Goal: Task Accomplishment & Management: Complete application form

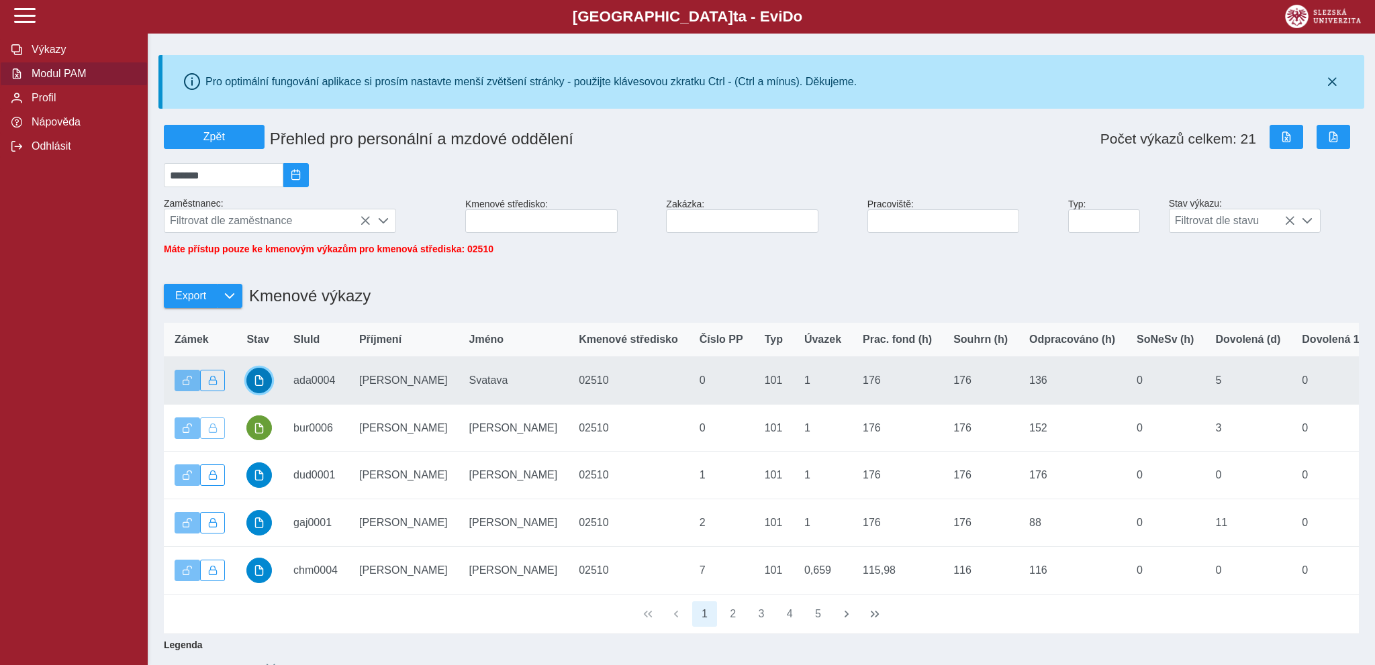
click at [263, 386] on span "button" at bounding box center [259, 380] width 11 height 11
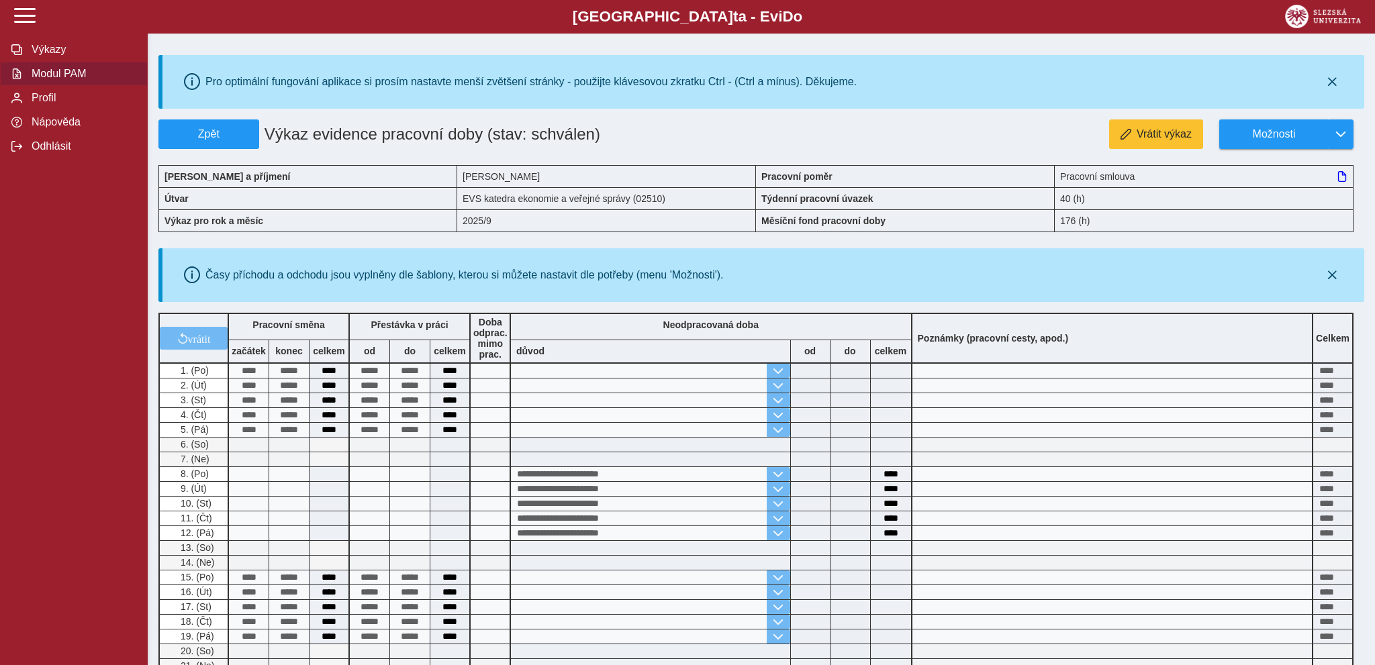
click at [78, 80] on span "Modul PAM" at bounding box center [82, 74] width 109 height 12
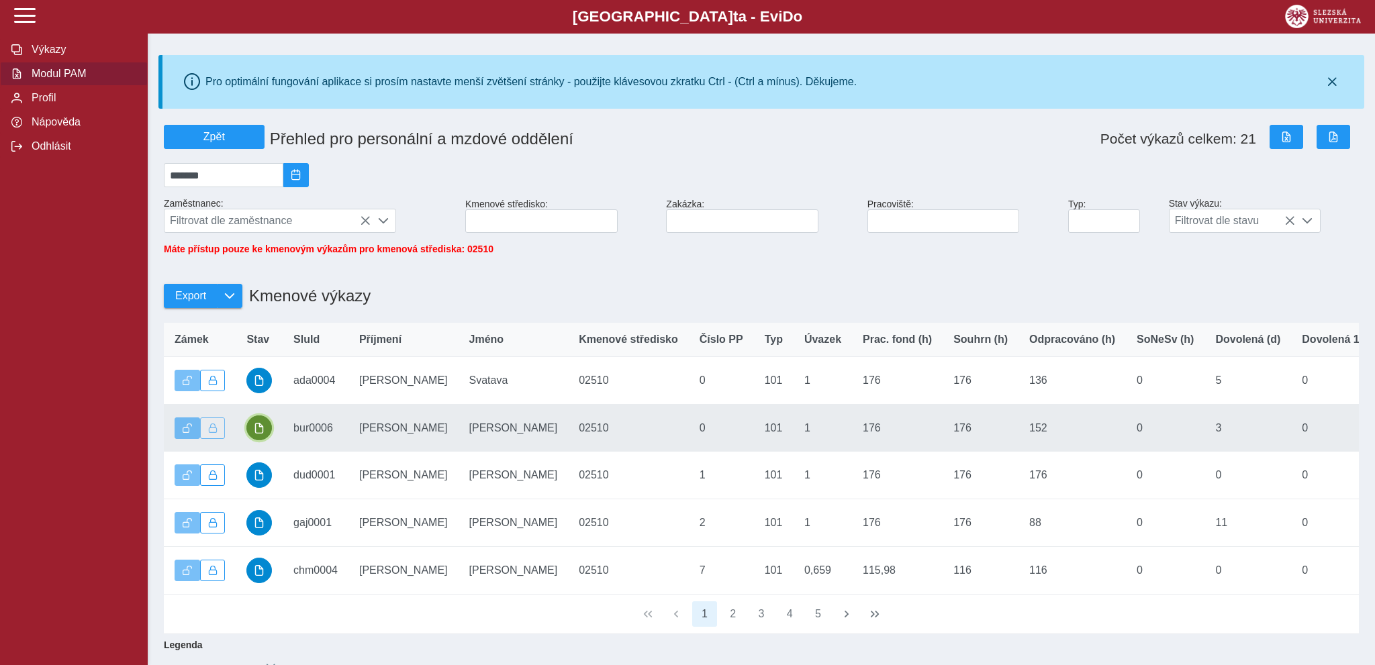
click at [259, 434] on span "button" at bounding box center [259, 428] width 11 height 11
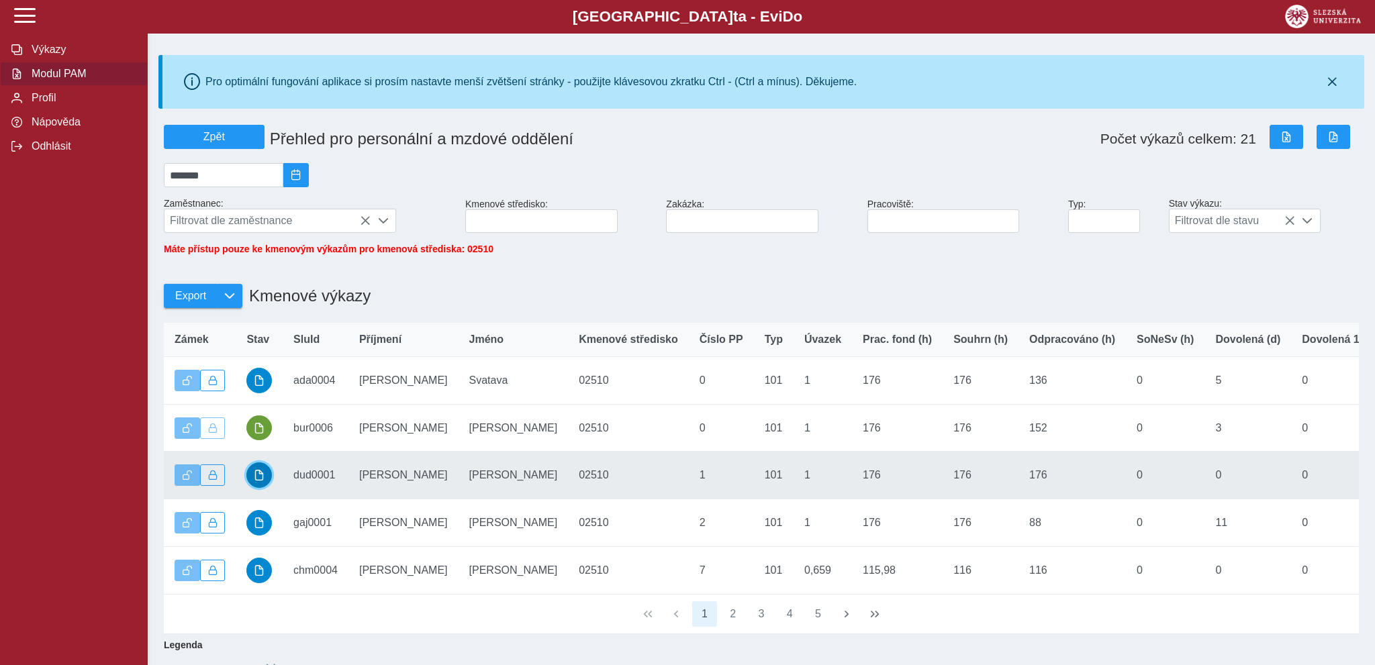
click at [259, 481] on span "button" at bounding box center [259, 475] width 11 height 11
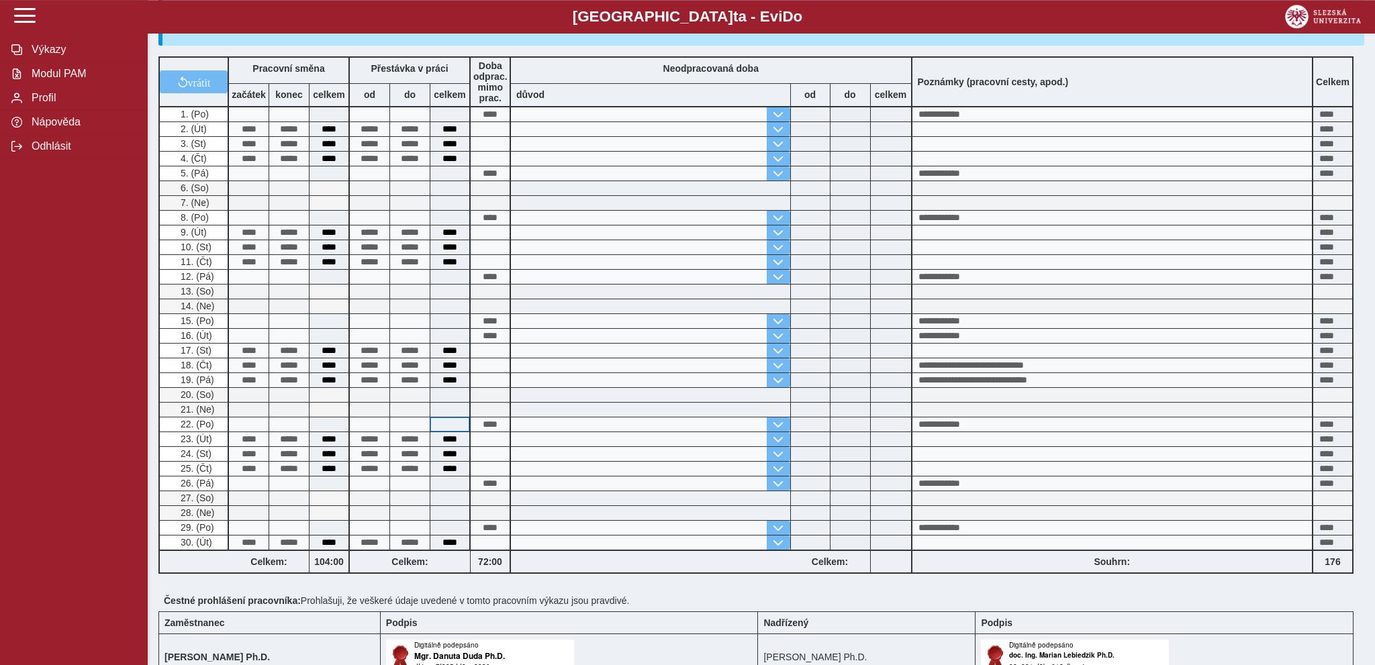
scroll to position [355, 0]
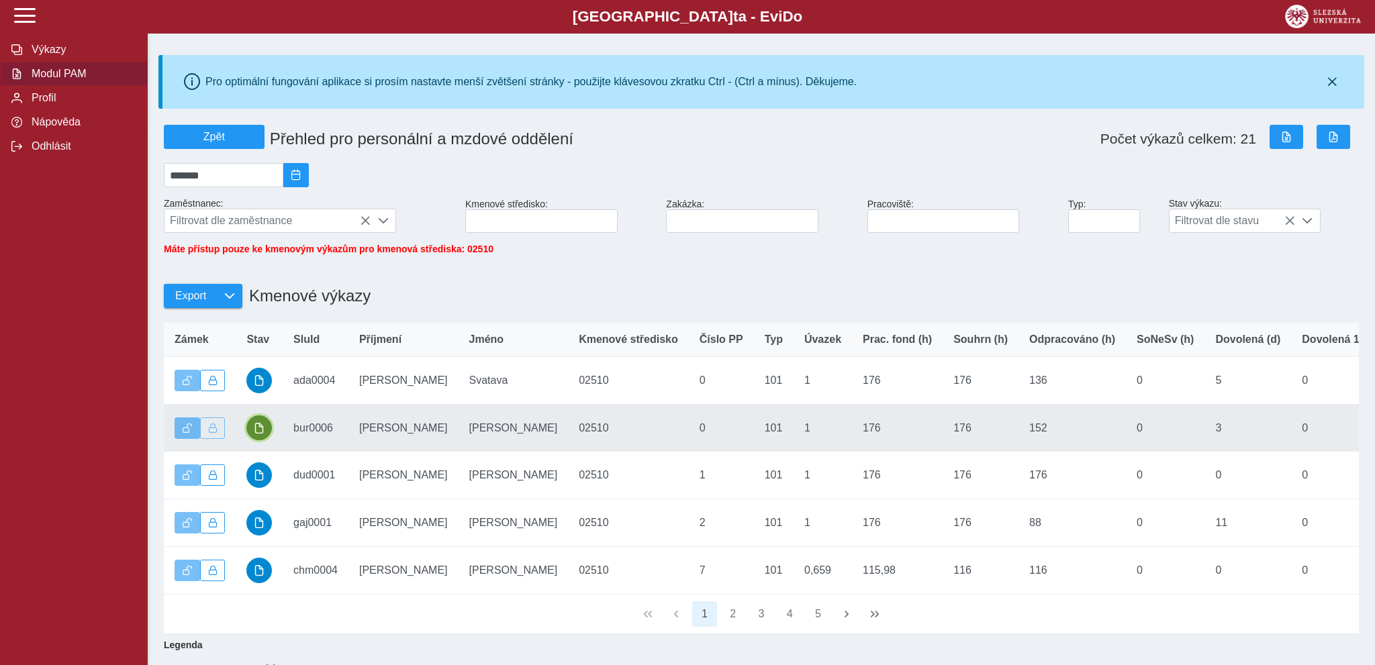
click at [258, 434] on span "button" at bounding box center [259, 428] width 11 height 11
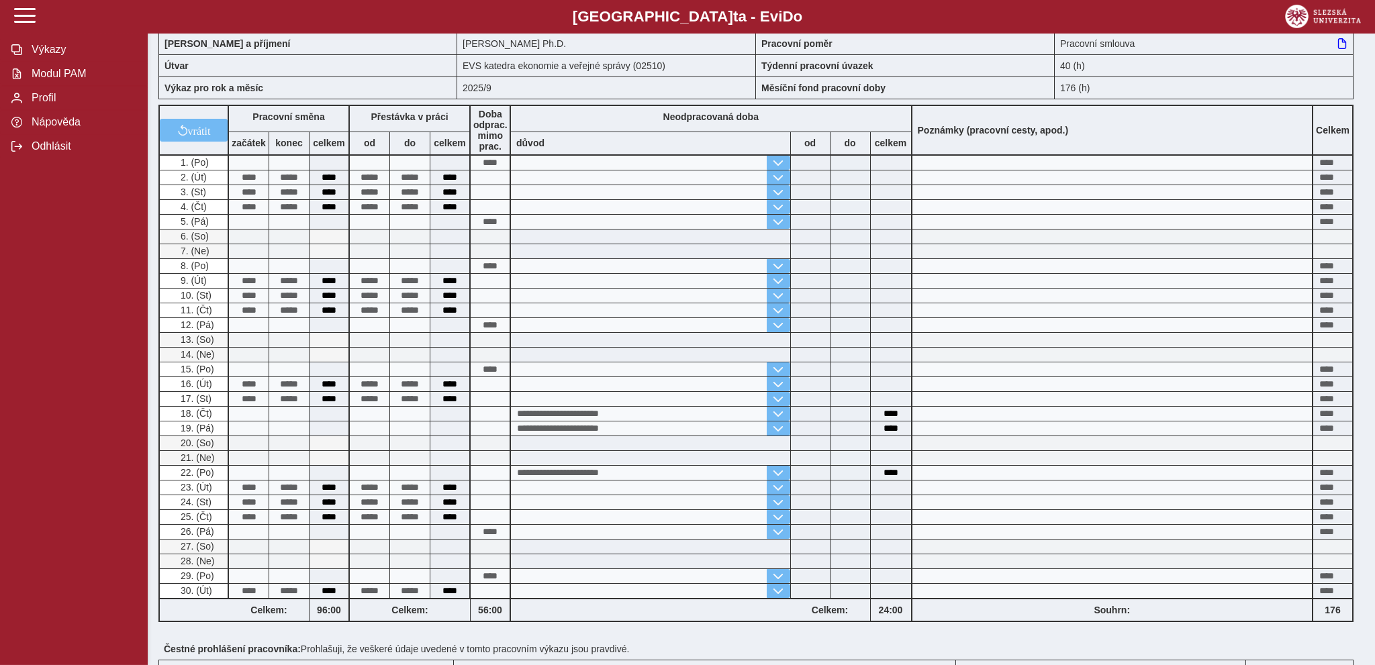
scroll to position [142, 0]
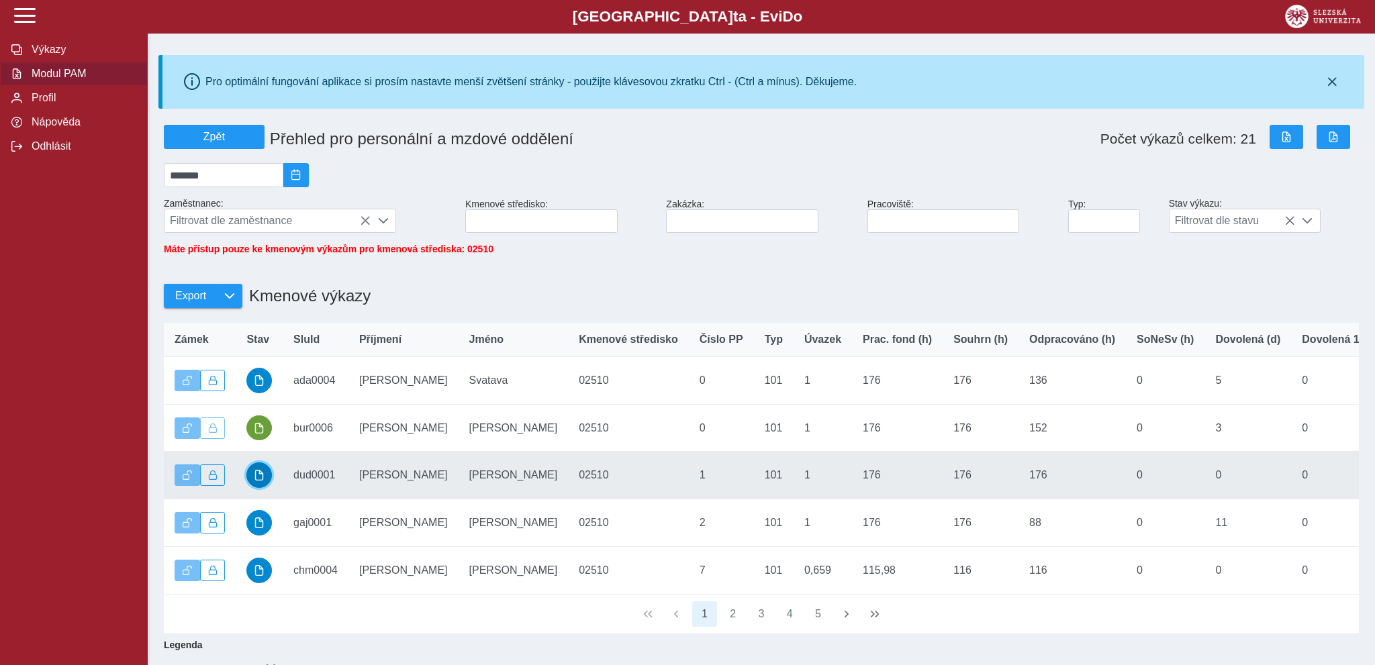
click at [263, 481] on span "button" at bounding box center [259, 475] width 11 height 11
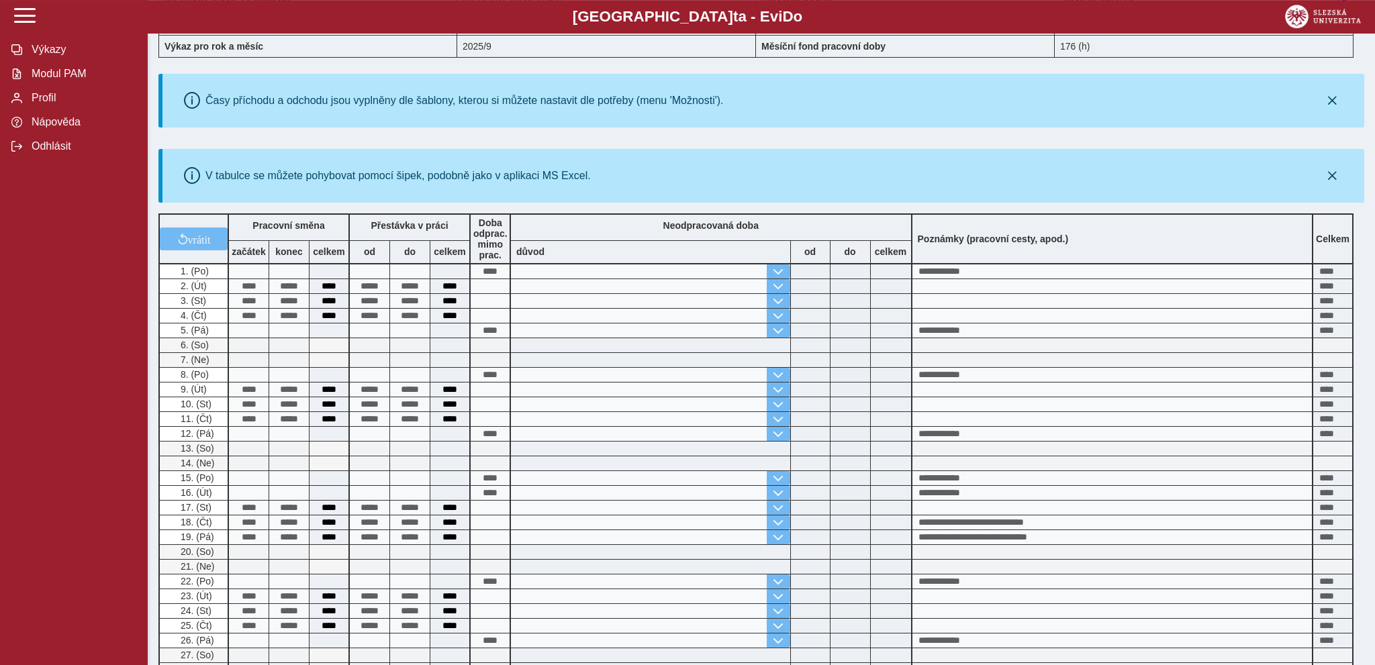
scroll to position [212, 0]
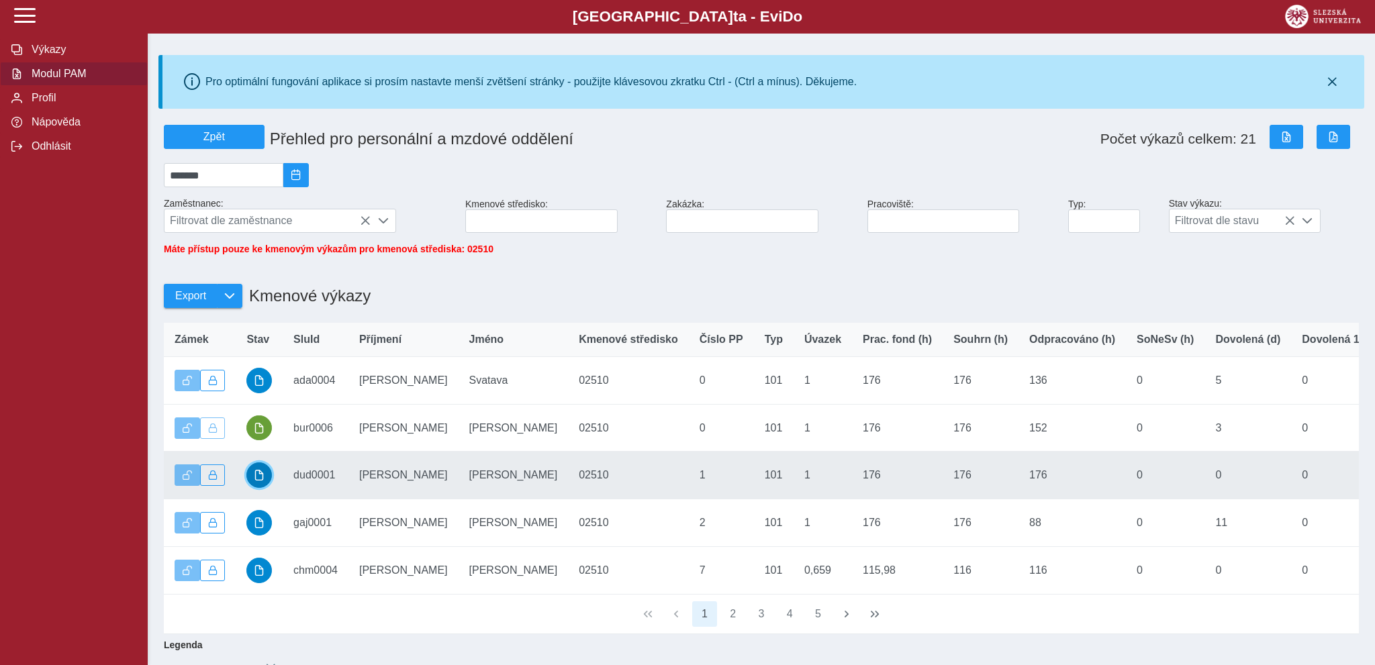
click at [261, 481] on span "button" at bounding box center [259, 475] width 11 height 11
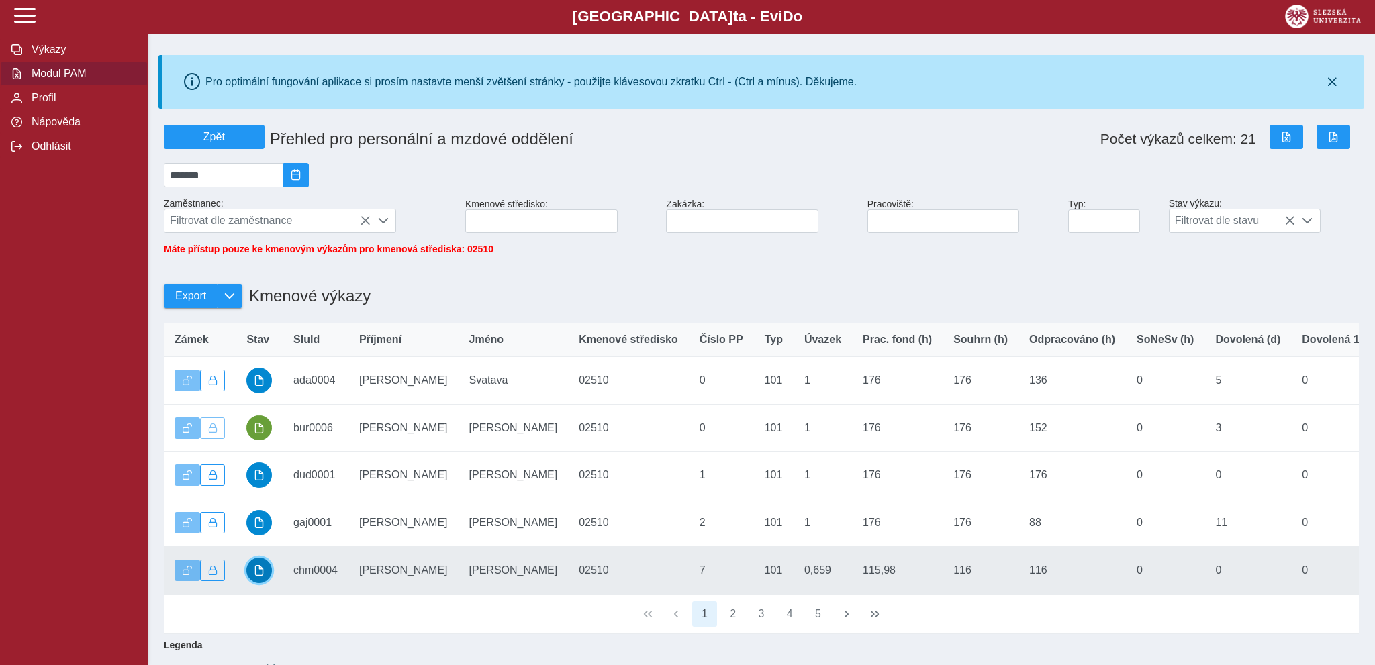
click at [259, 576] on span "button" at bounding box center [259, 570] width 11 height 11
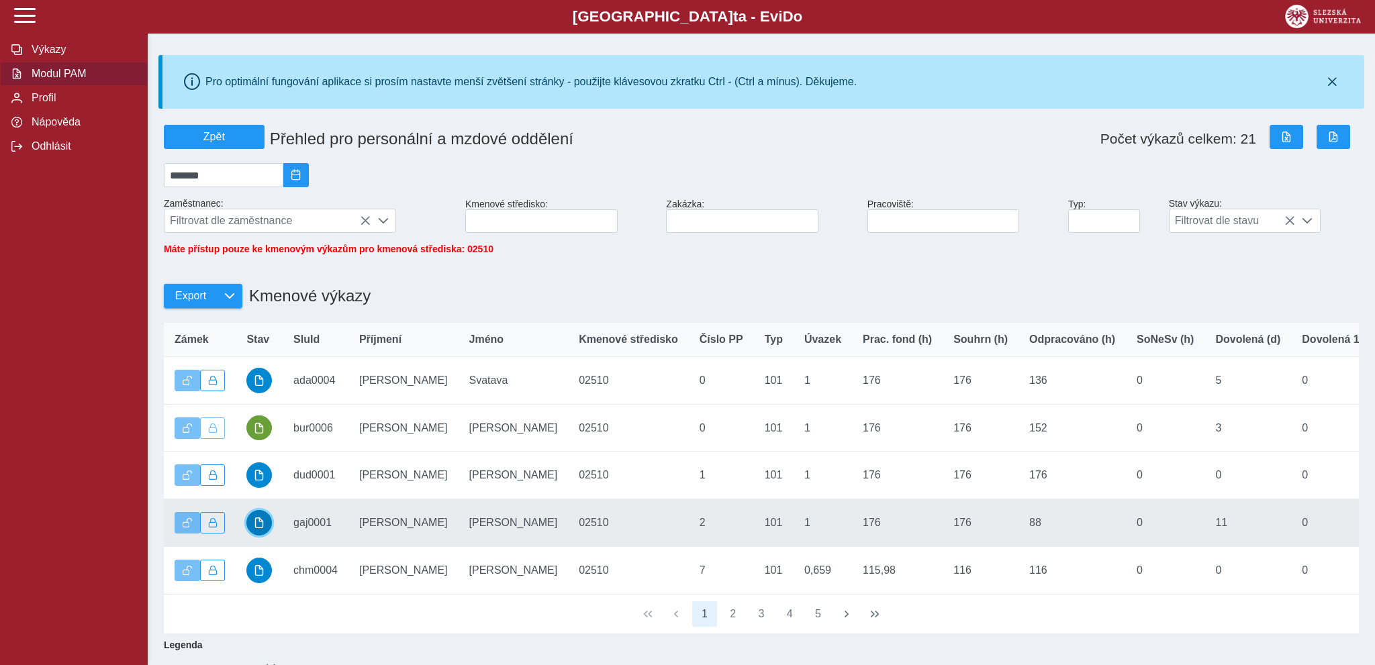
click at [257, 528] on span "button" at bounding box center [259, 523] width 11 height 11
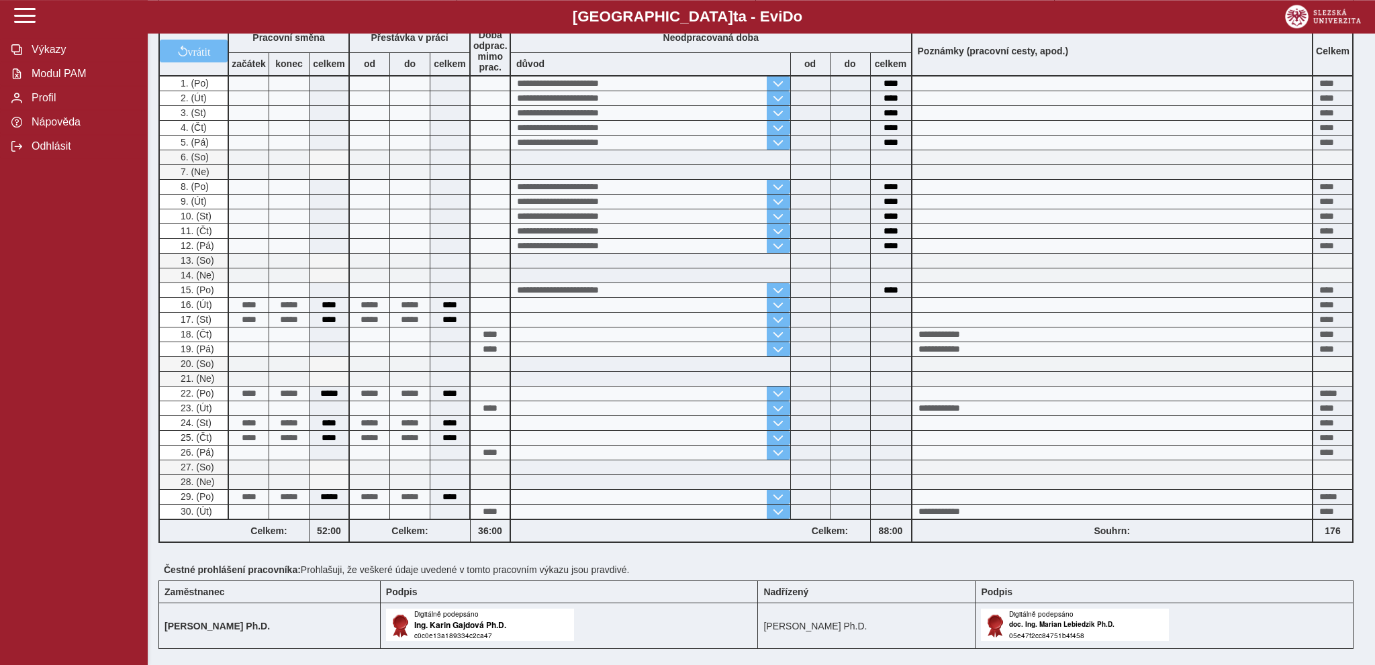
scroll to position [212, 0]
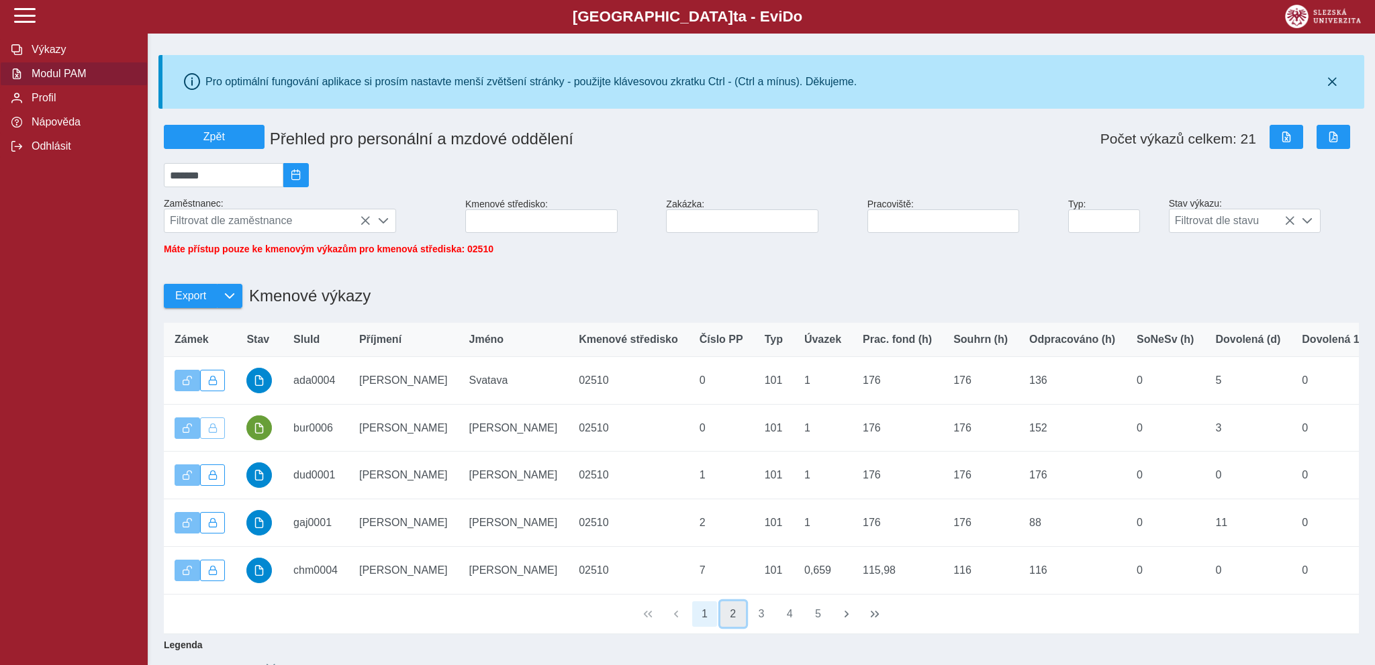
click at [735, 621] on button "2" at bounding box center [734, 615] width 26 height 26
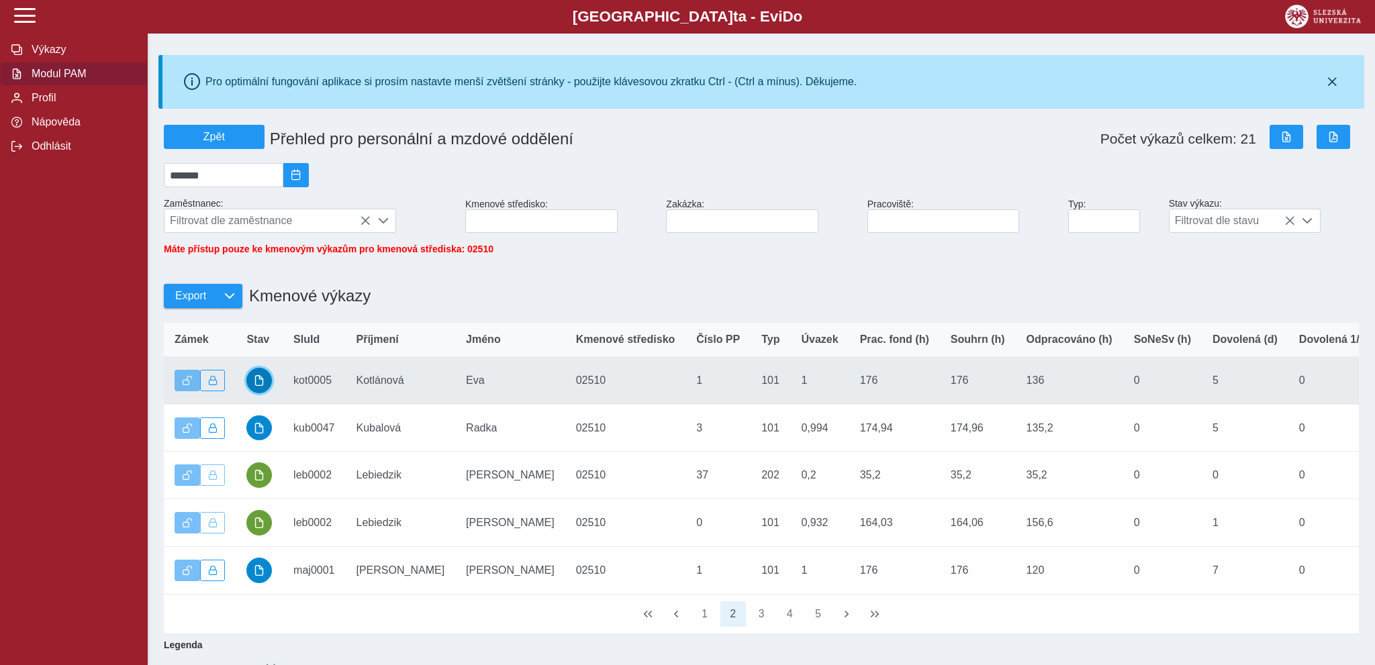
click at [264, 386] on span "button" at bounding box center [259, 380] width 11 height 11
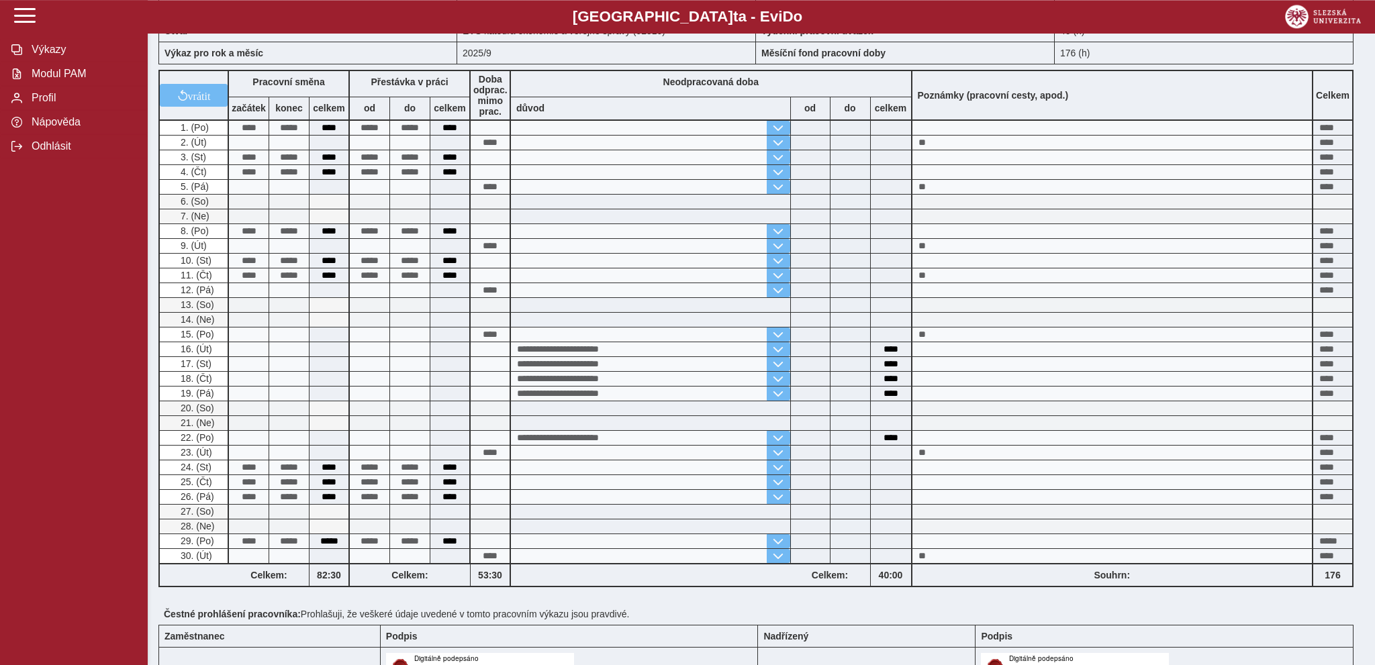
scroll to position [212, 0]
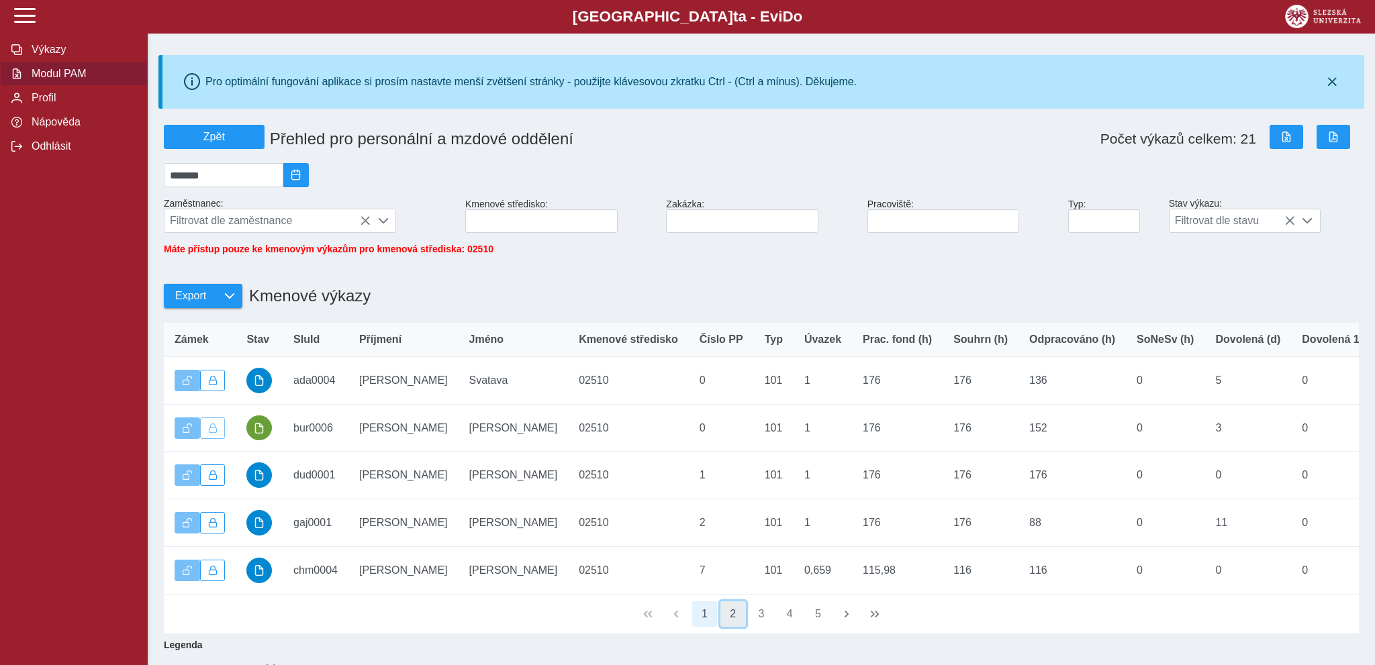
click at [732, 621] on button "2" at bounding box center [734, 615] width 26 height 26
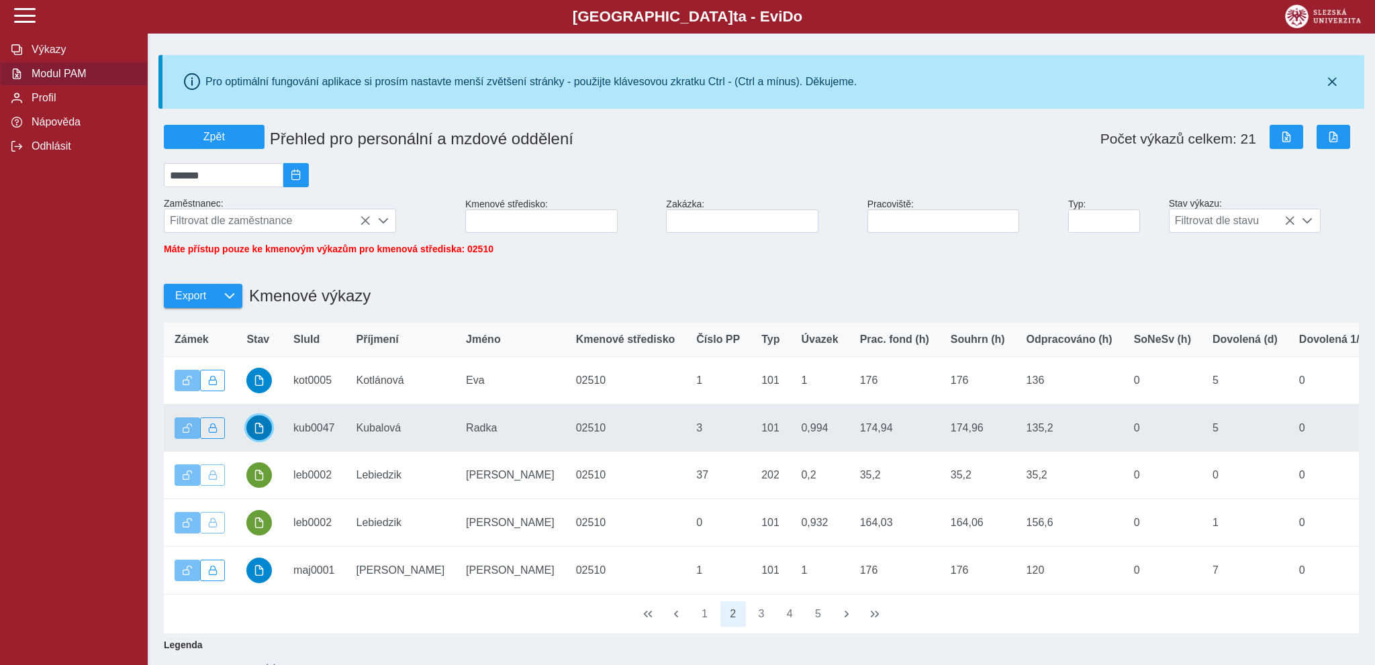
click at [260, 434] on span "button" at bounding box center [259, 428] width 11 height 11
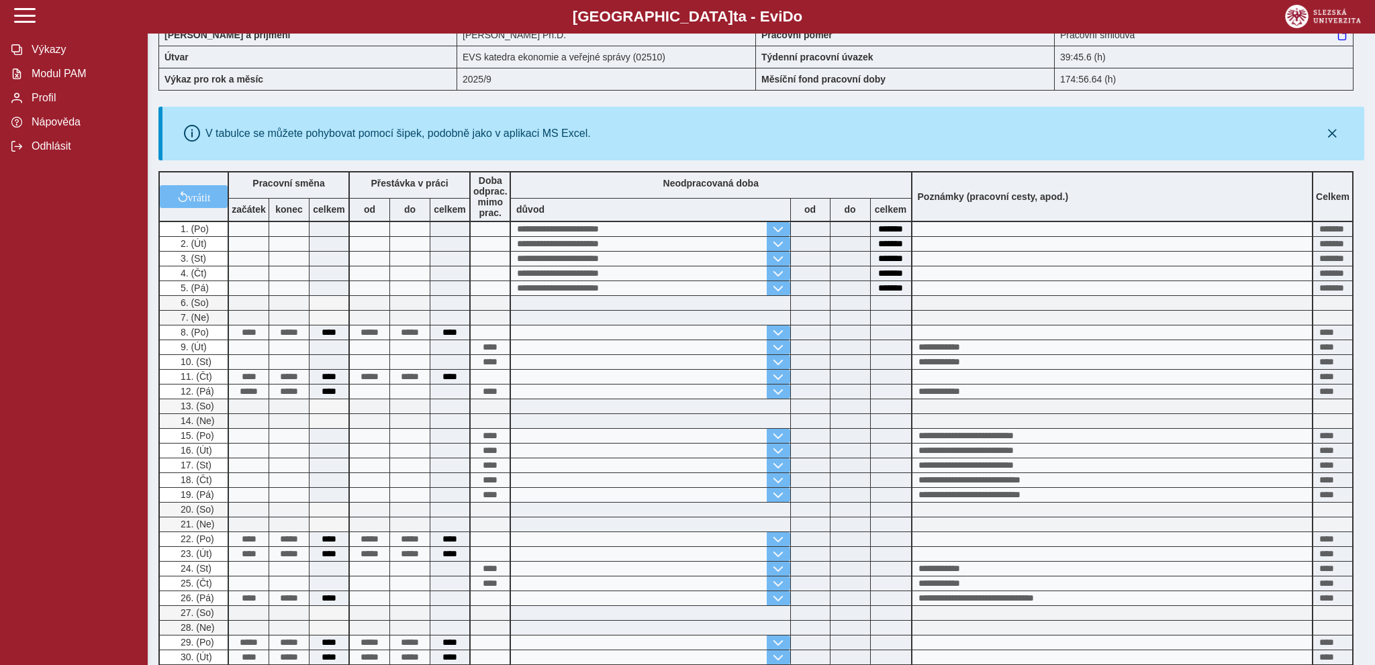
scroll to position [212, 0]
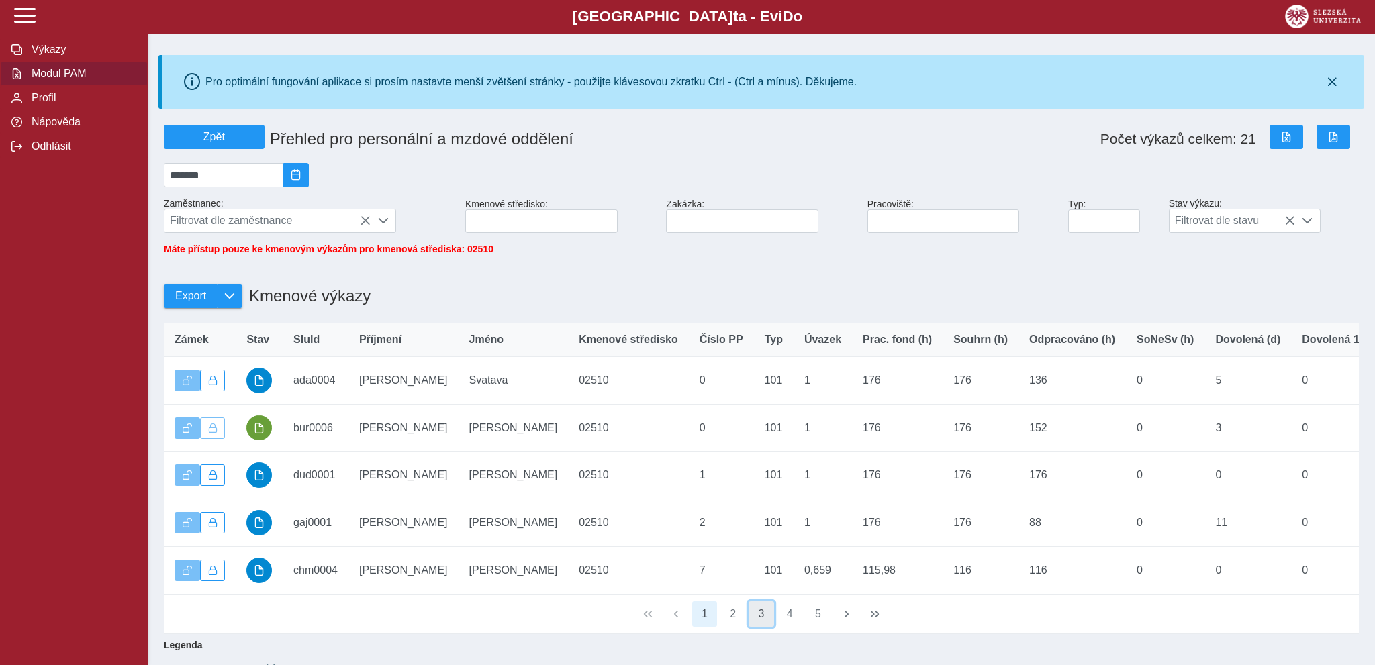
click at [758, 624] on button "3" at bounding box center [762, 615] width 26 height 26
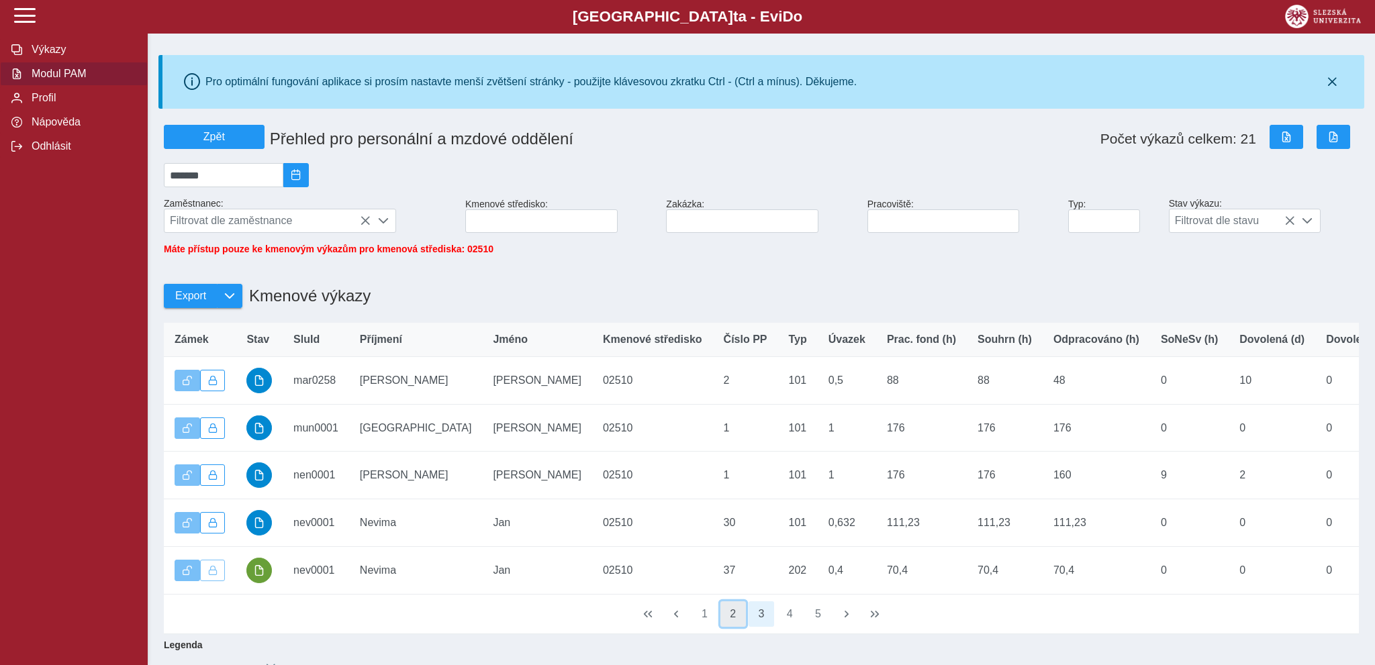
click at [737, 624] on button "2" at bounding box center [734, 615] width 26 height 26
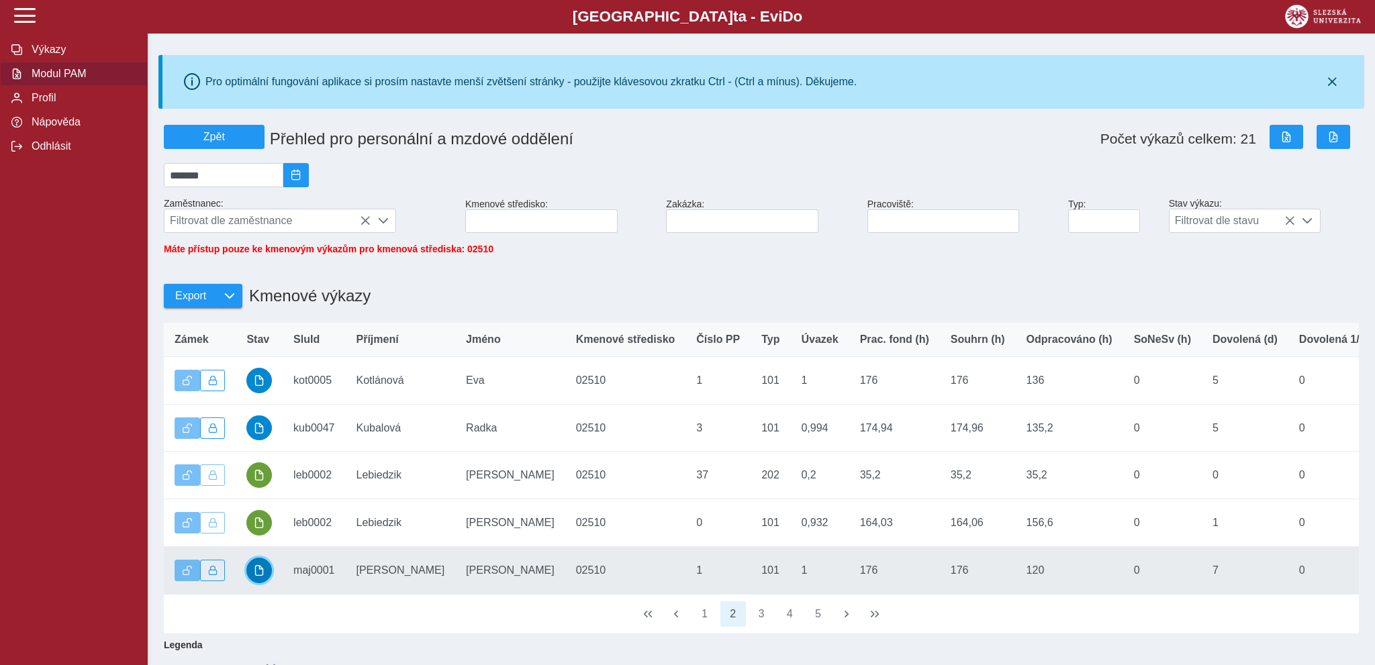
click at [266, 580] on button "button" at bounding box center [259, 571] width 26 height 26
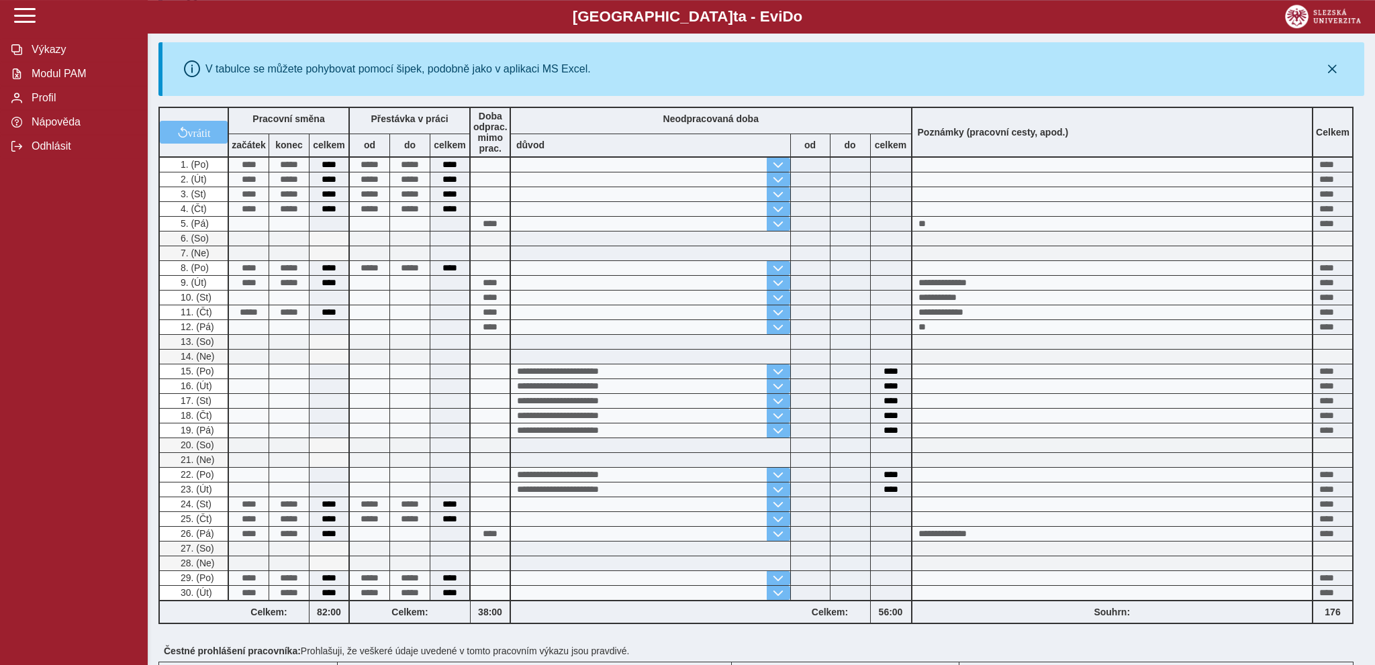
scroll to position [355, 0]
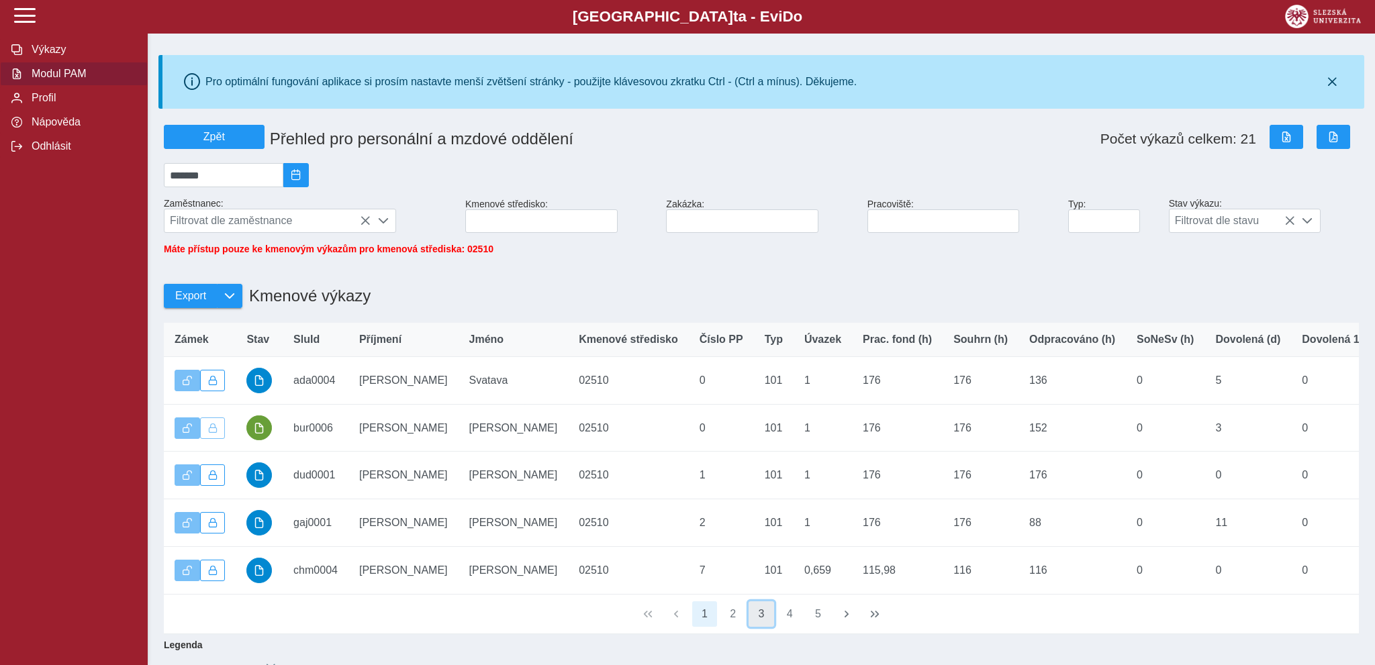
click at [761, 627] on button "3" at bounding box center [762, 615] width 26 height 26
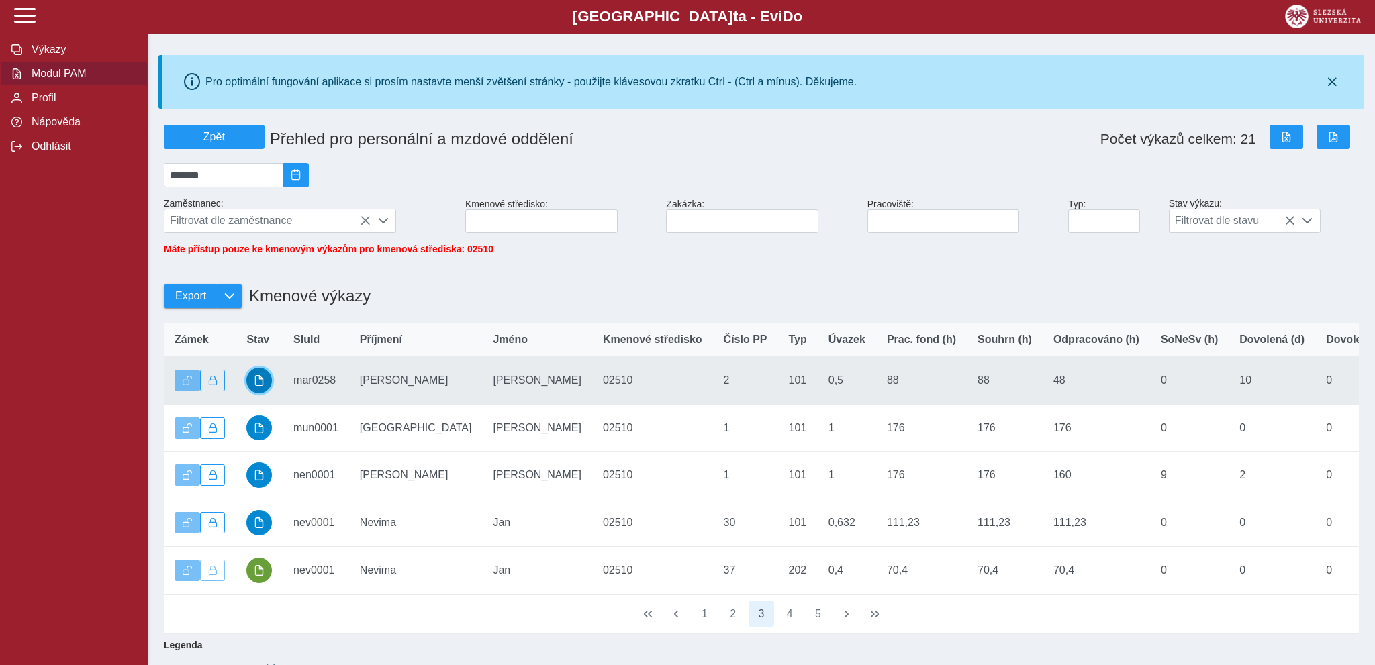
click at [263, 386] on span "button" at bounding box center [259, 380] width 11 height 11
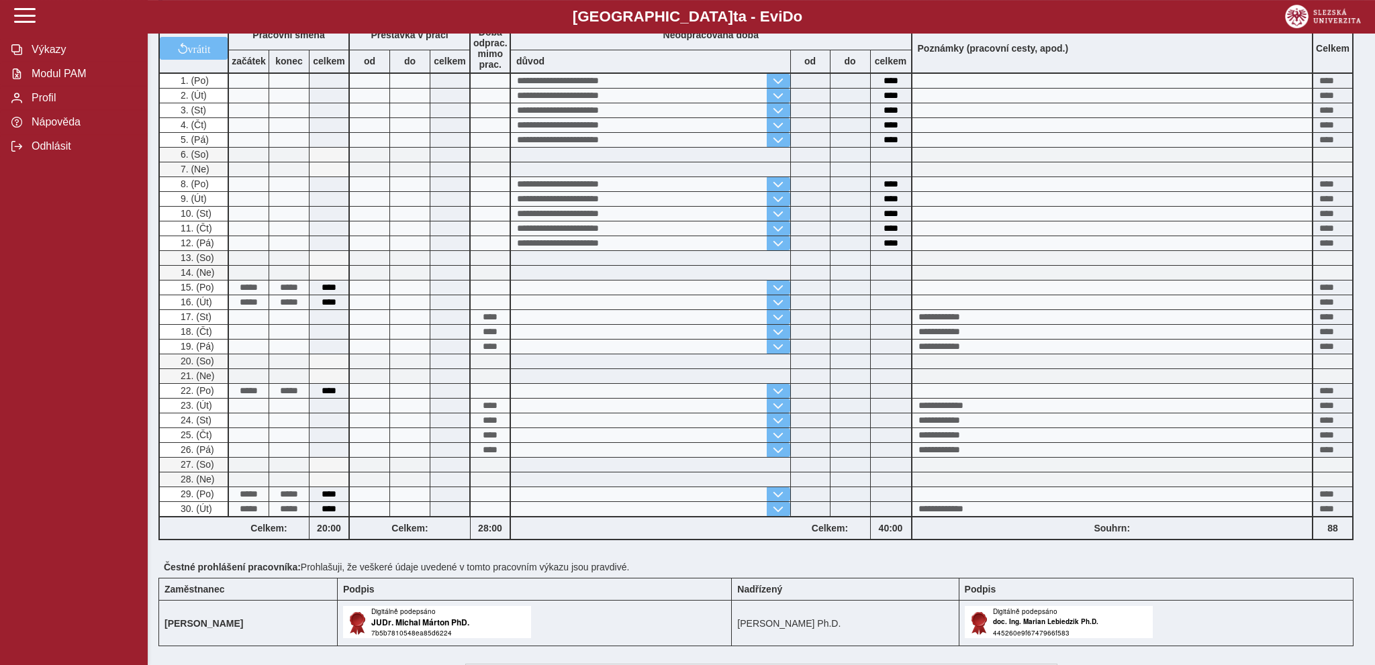
scroll to position [355, 0]
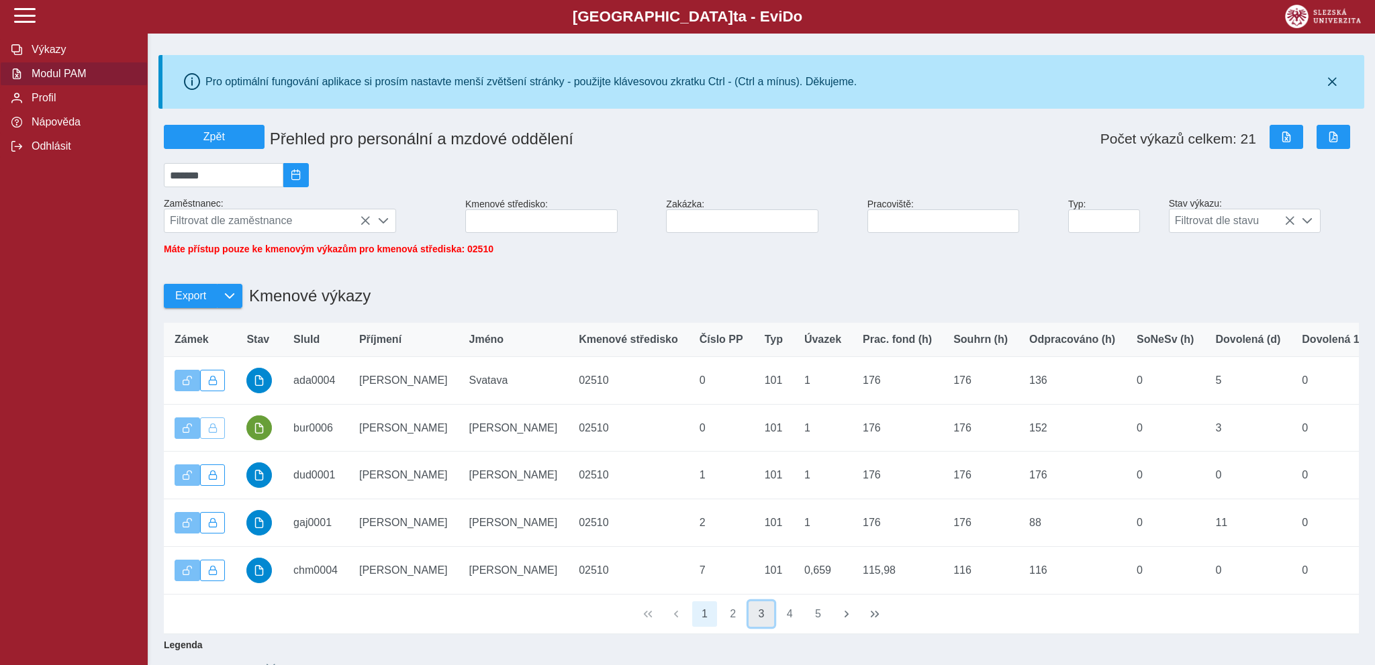
click at [761, 627] on button "3" at bounding box center [762, 615] width 26 height 26
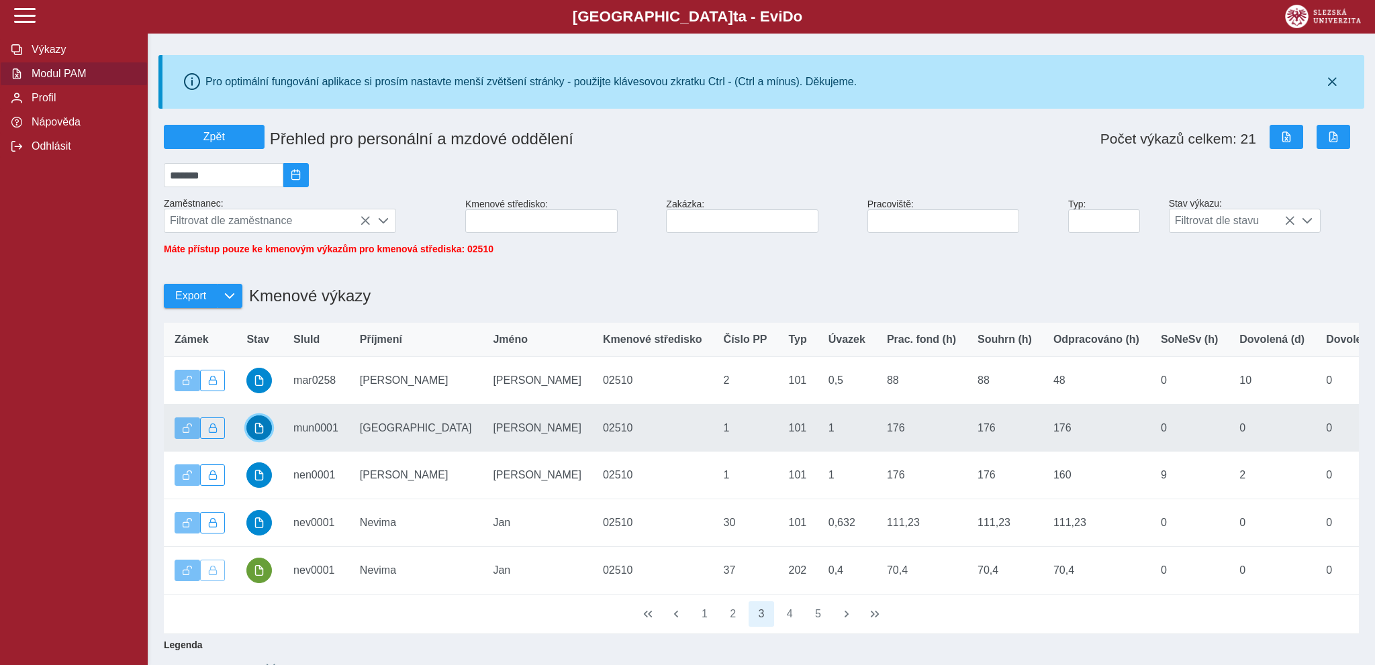
click at [259, 434] on span "button" at bounding box center [259, 428] width 11 height 11
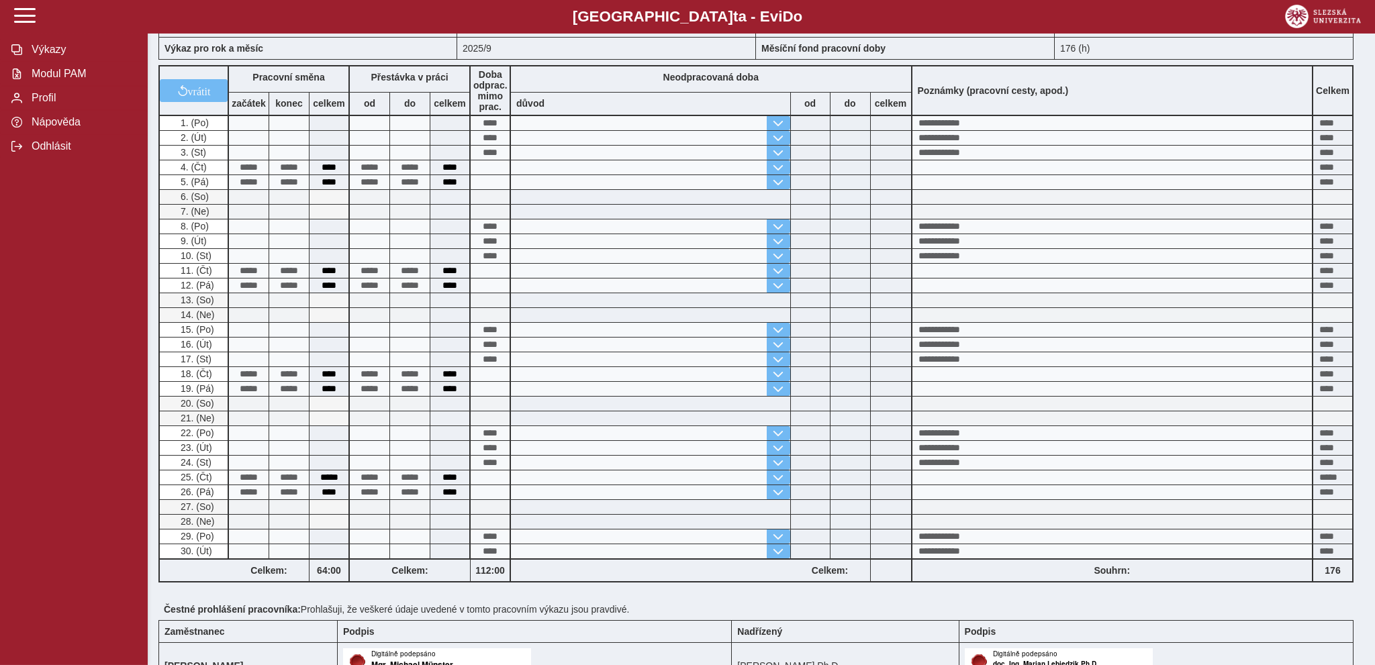
scroll to position [209, 0]
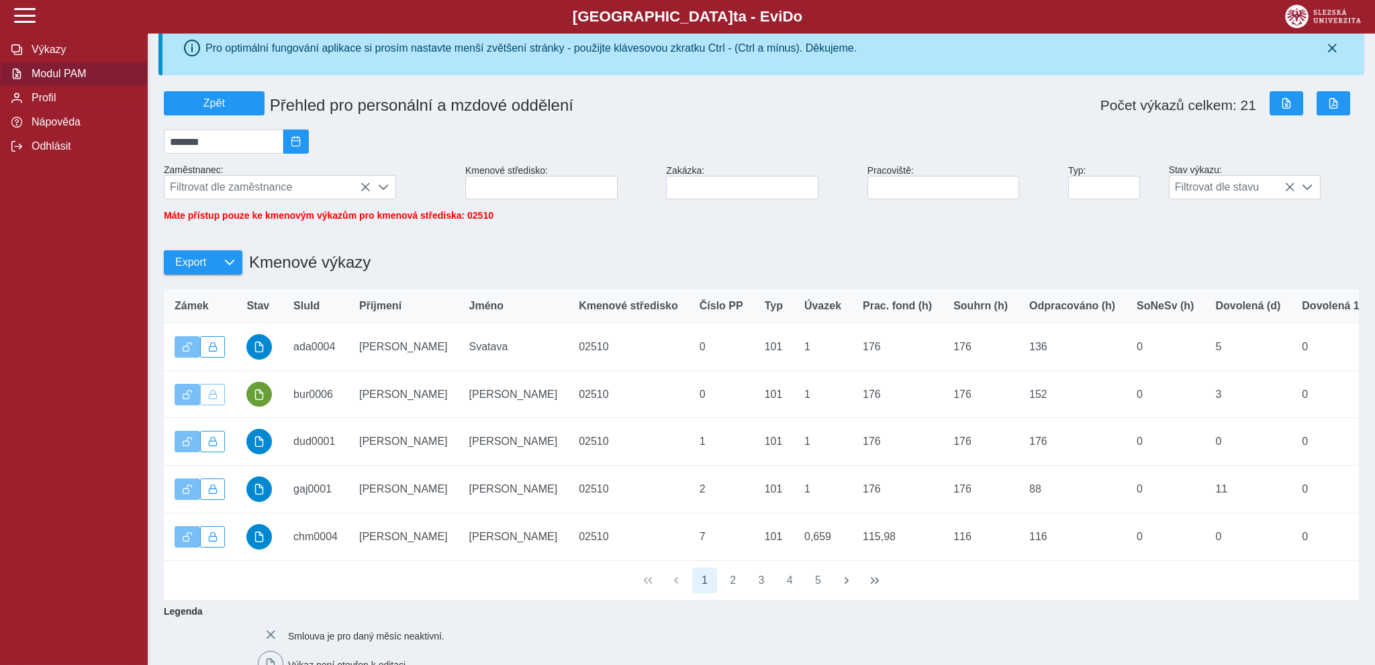
scroll to position [71, 0]
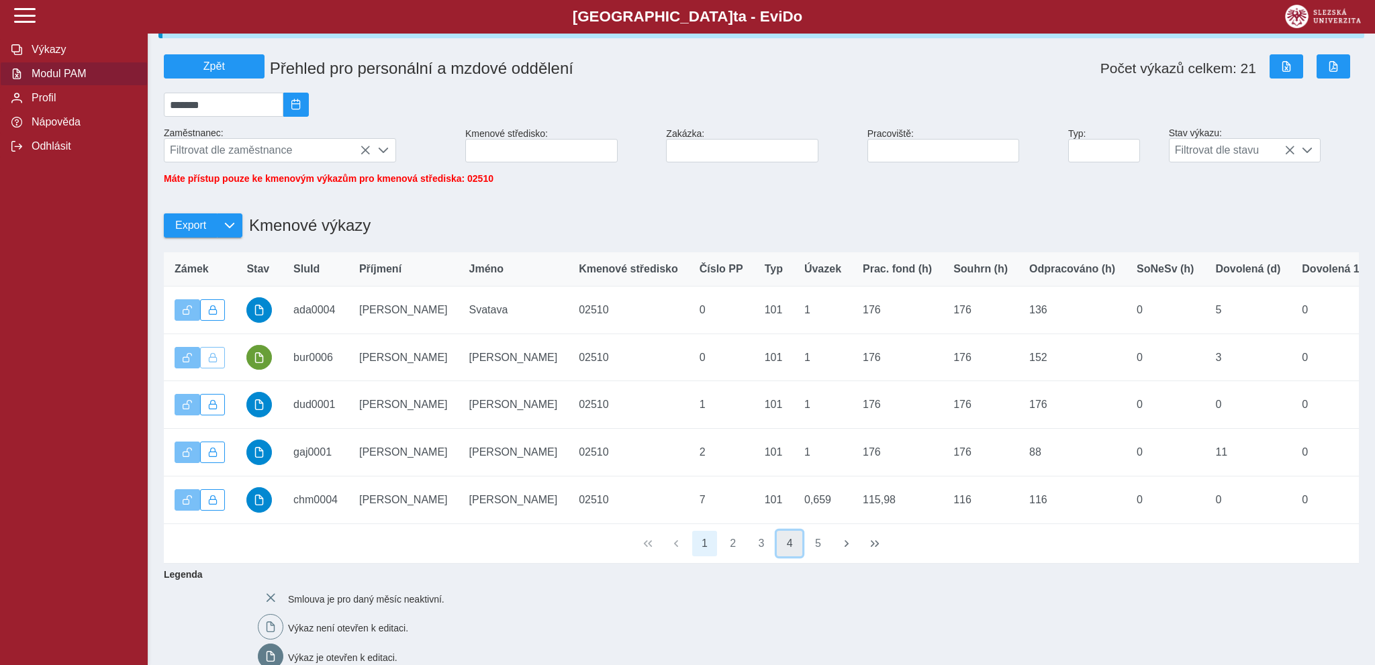
click at [788, 552] on button "4" at bounding box center [790, 544] width 26 height 26
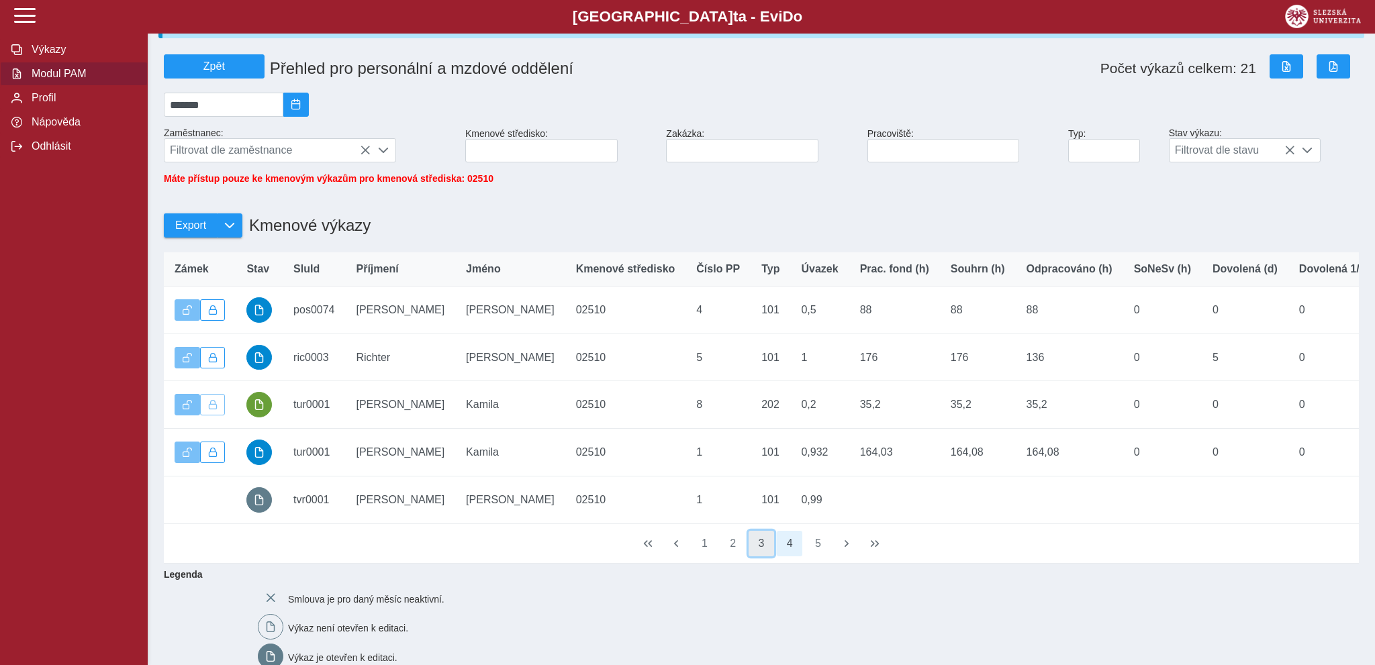
click at [758, 549] on button "3" at bounding box center [762, 544] width 26 height 26
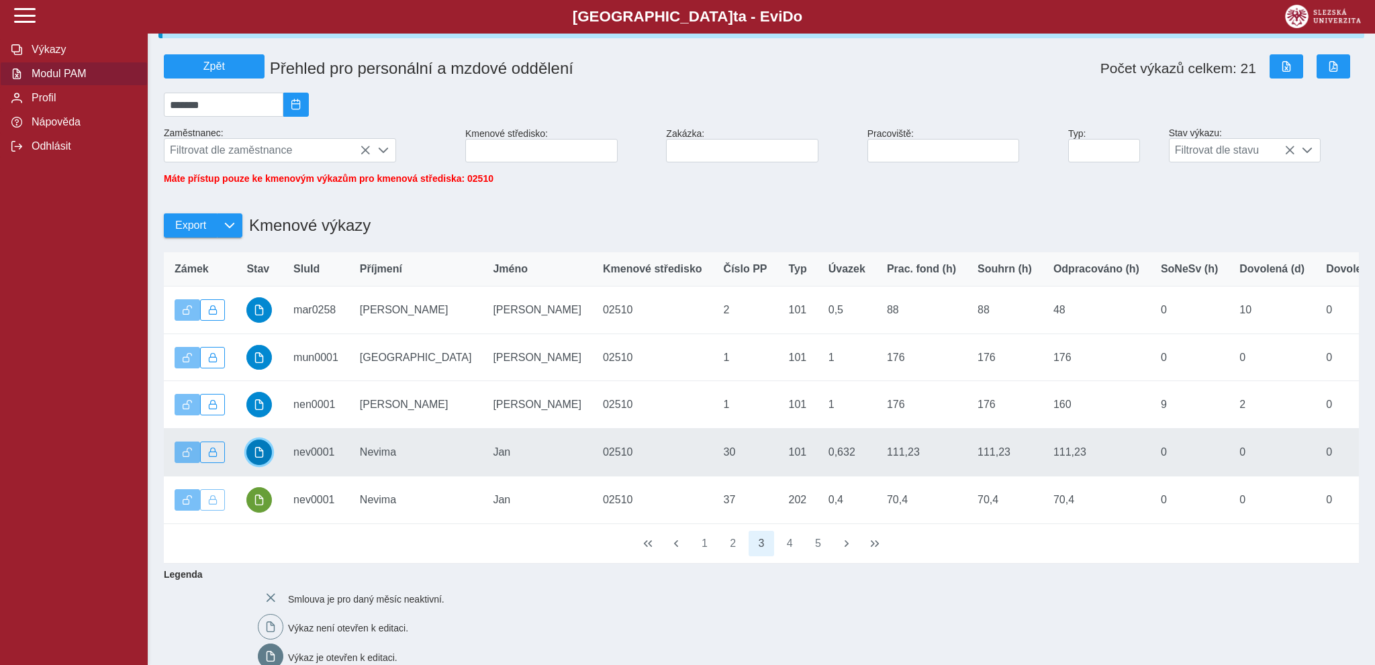
click at [263, 458] on span "button" at bounding box center [259, 452] width 11 height 11
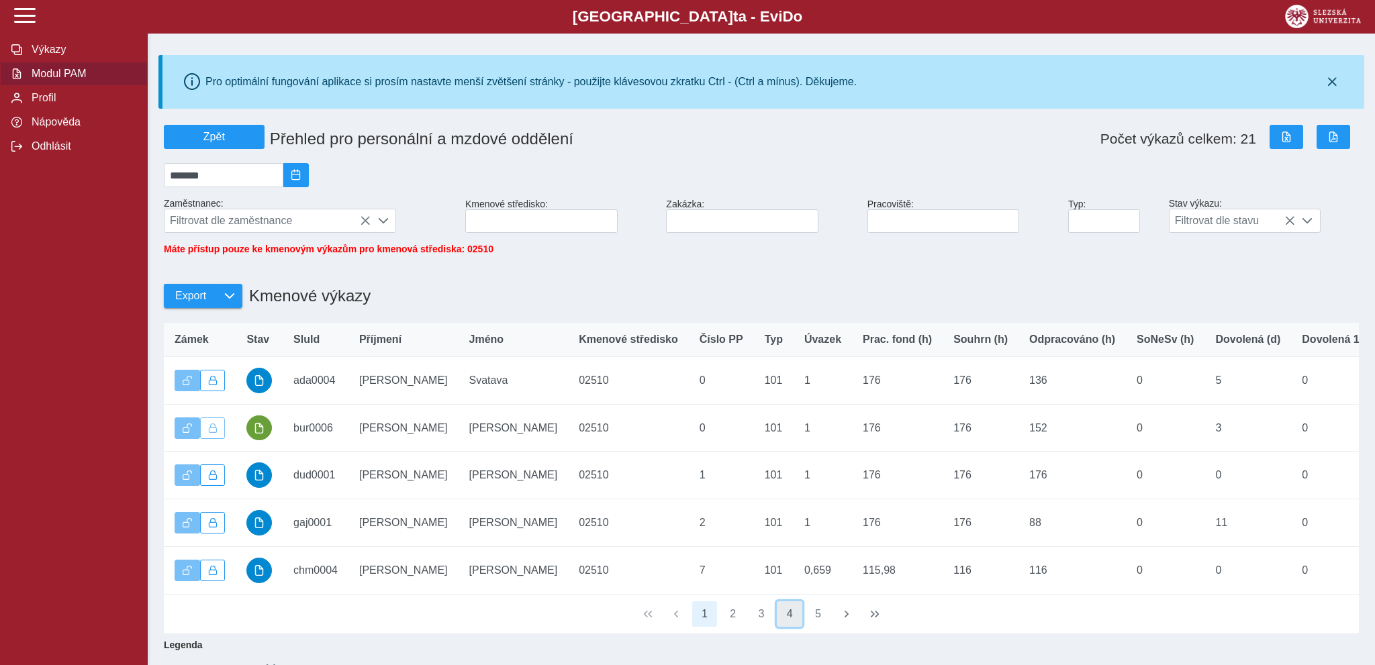
click at [792, 624] on button "4" at bounding box center [790, 615] width 26 height 26
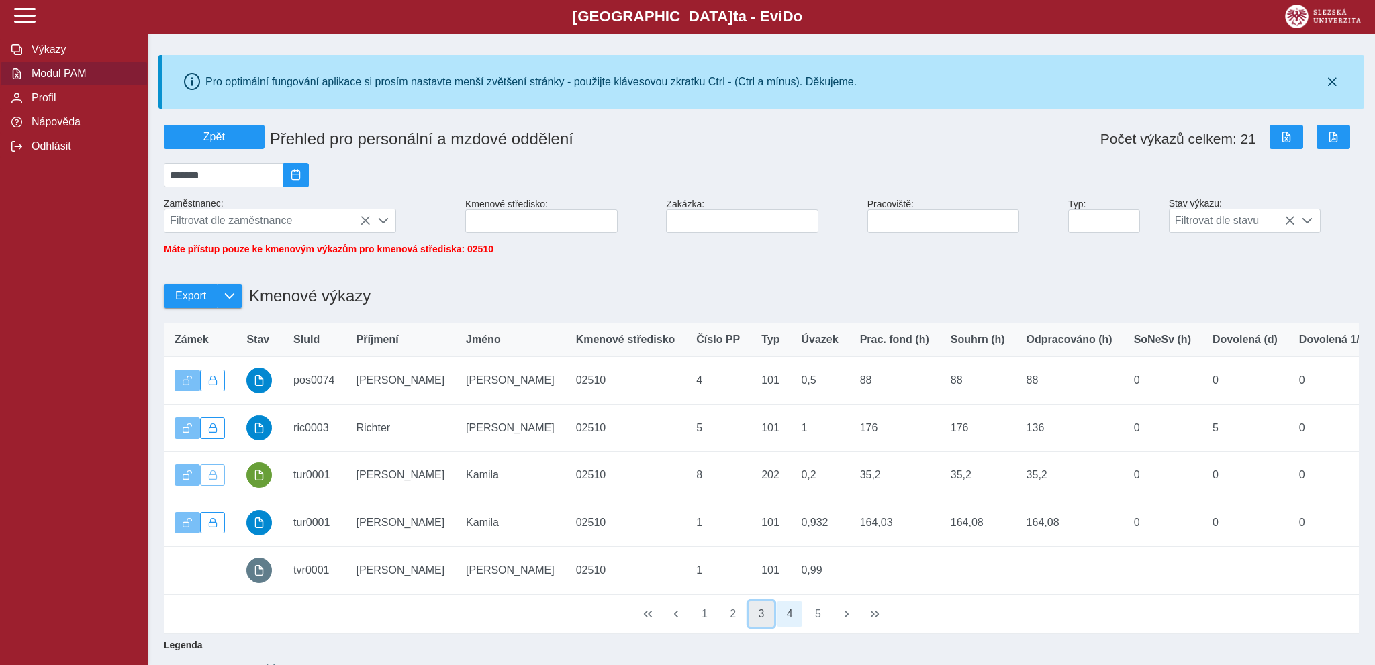
click at [763, 622] on button "3" at bounding box center [762, 615] width 26 height 26
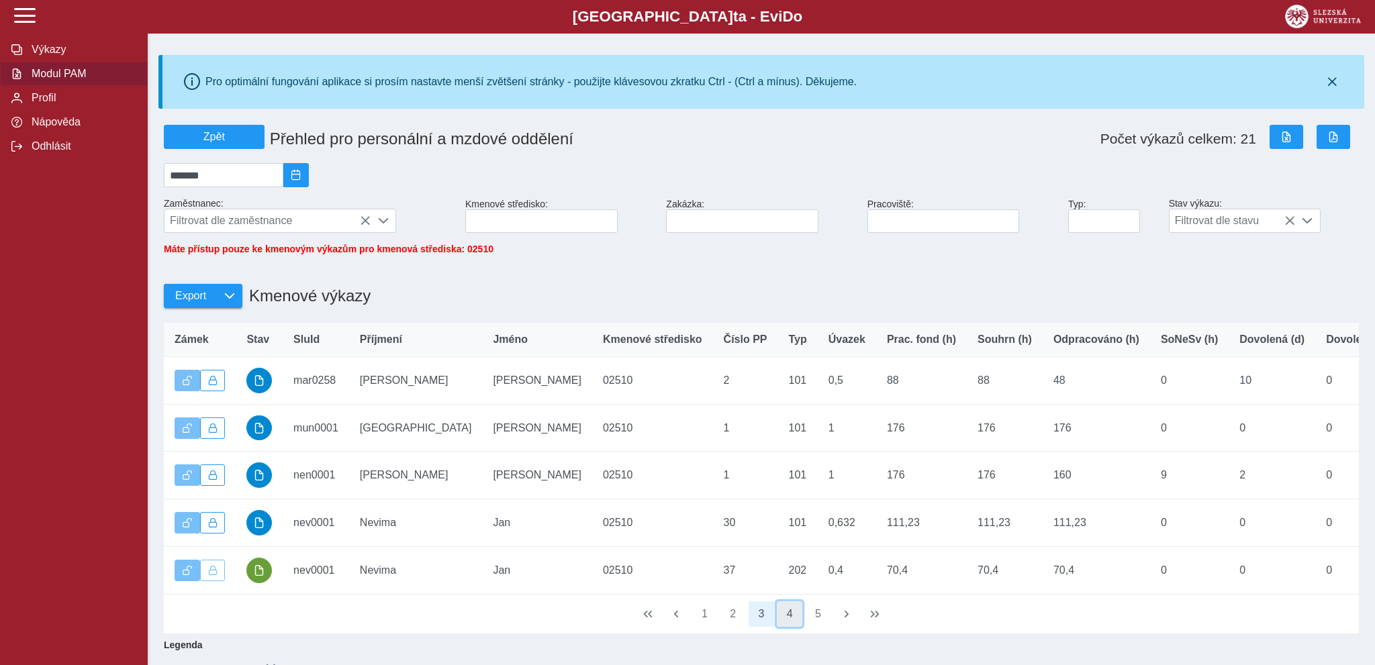
click at [792, 619] on button "4" at bounding box center [790, 615] width 26 height 26
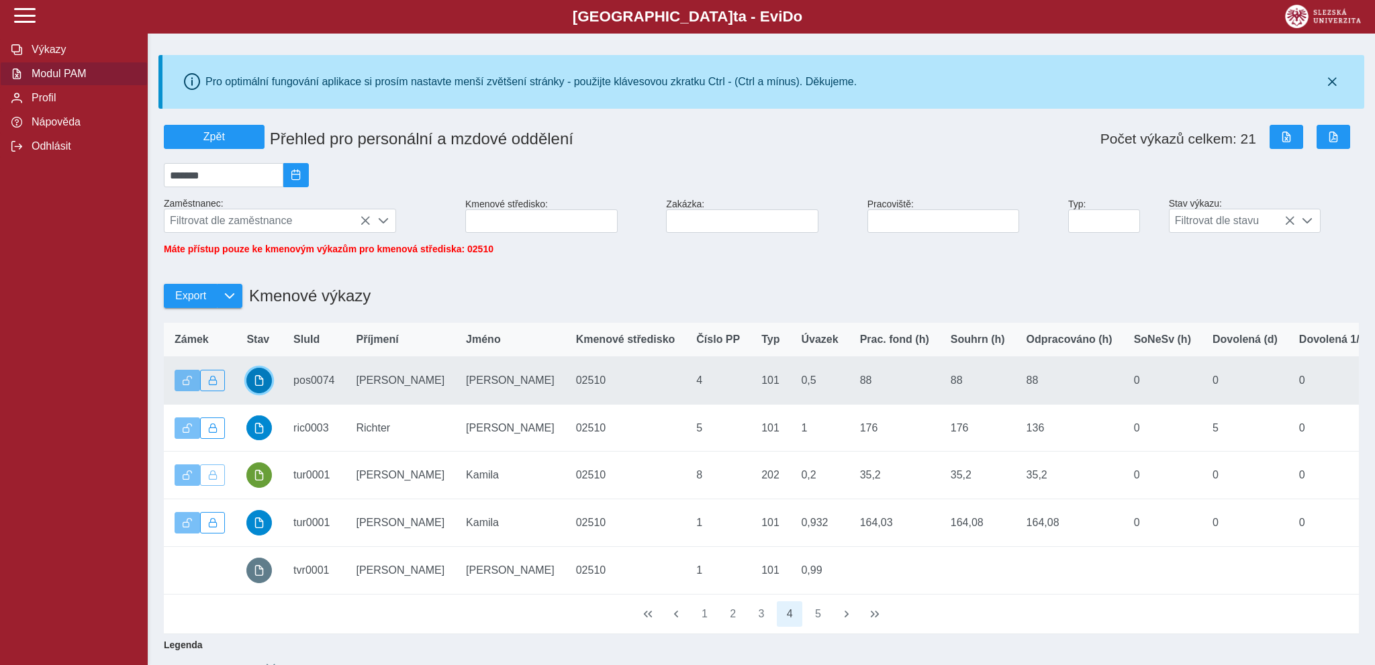
click at [267, 389] on button "button" at bounding box center [259, 381] width 26 height 26
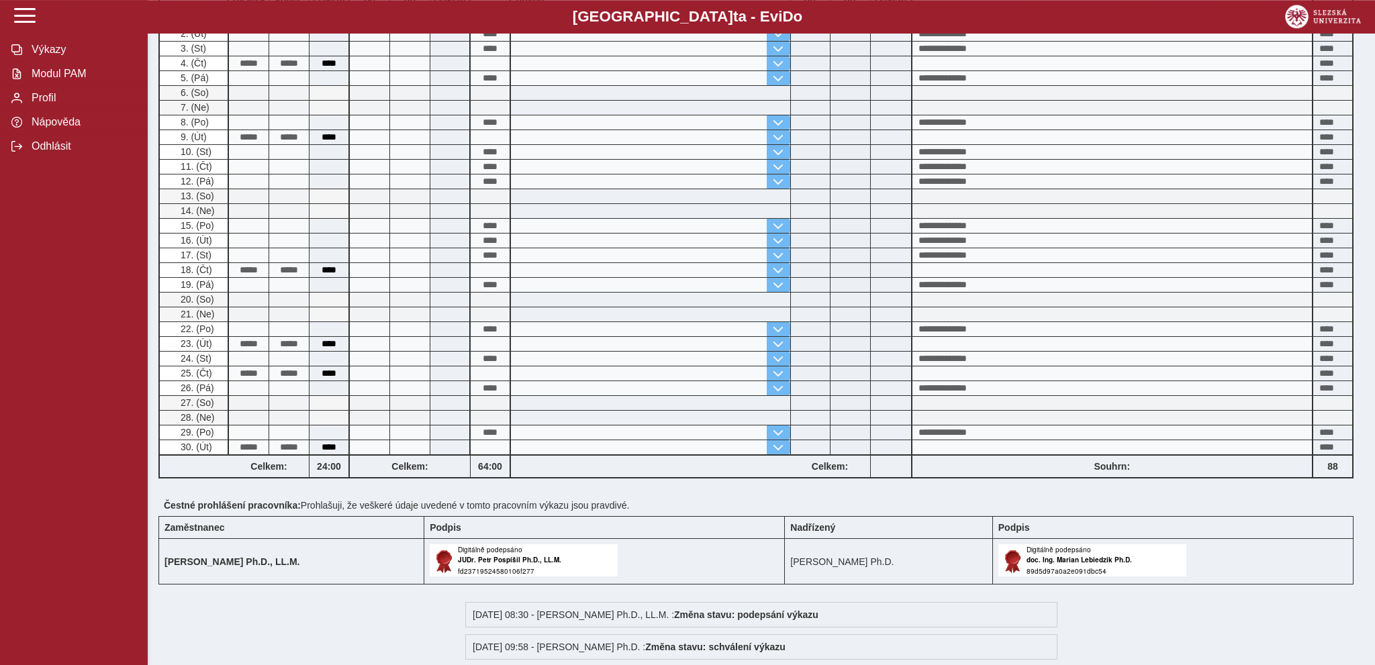
scroll to position [212, 0]
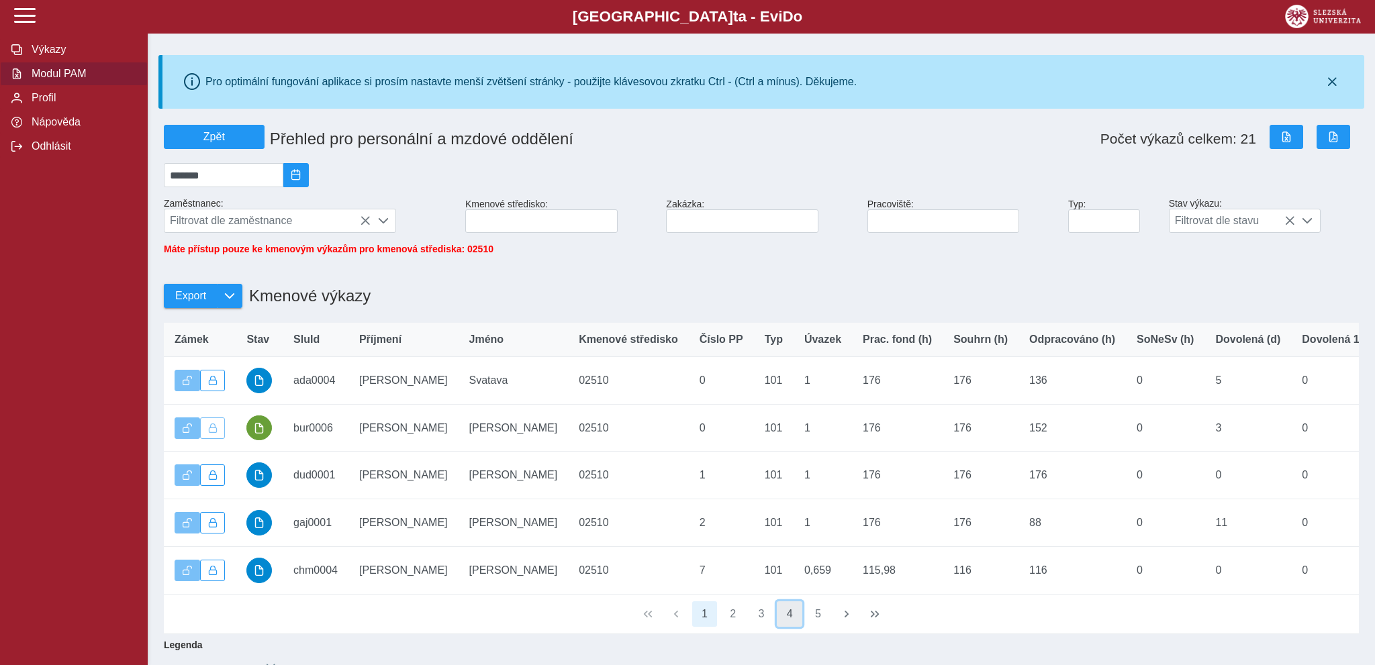
click at [792, 620] on button "4" at bounding box center [790, 615] width 26 height 26
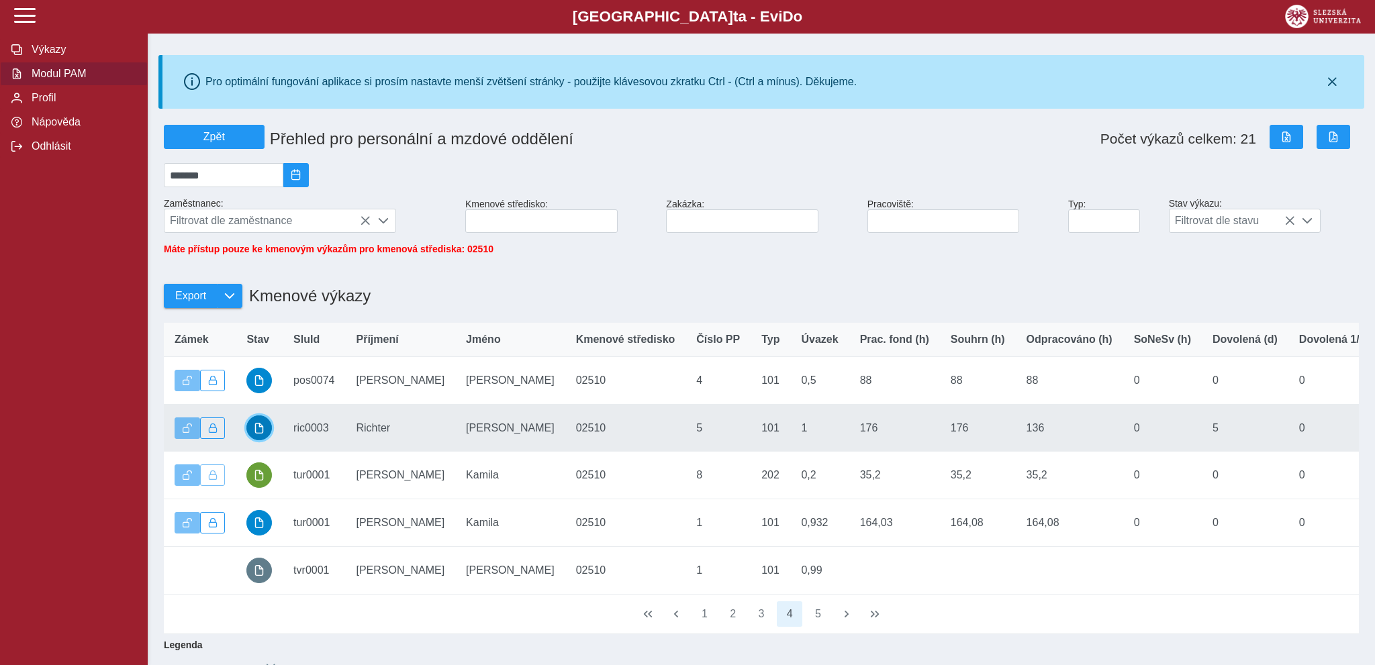
click at [256, 434] on span "button" at bounding box center [259, 428] width 11 height 11
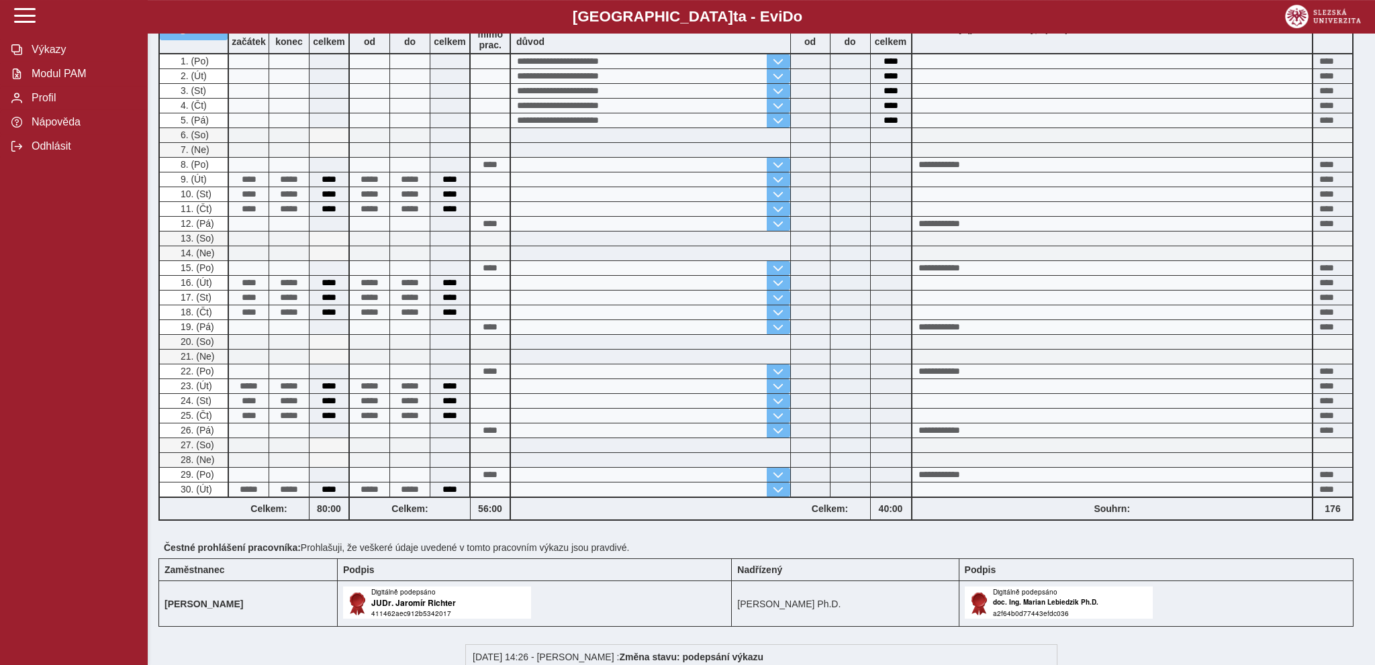
scroll to position [295, 0]
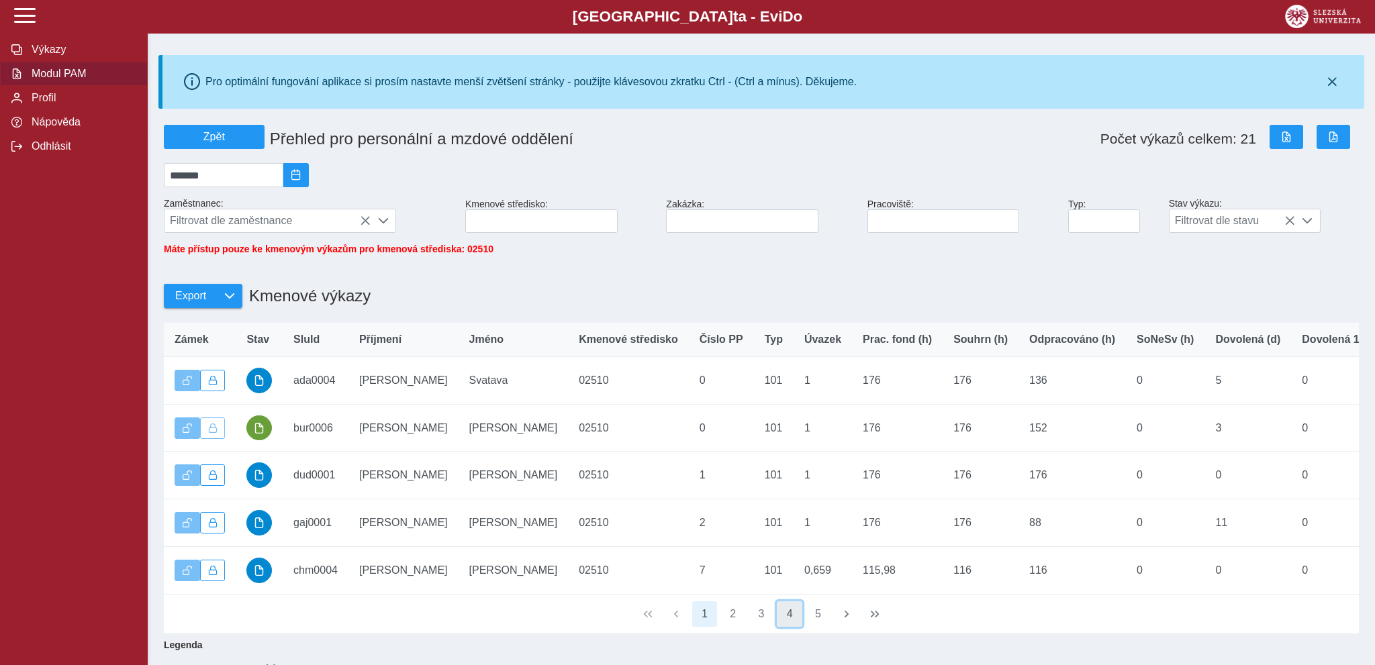
click at [794, 623] on button "4" at bounding box center [790, 615] width 26 height 26
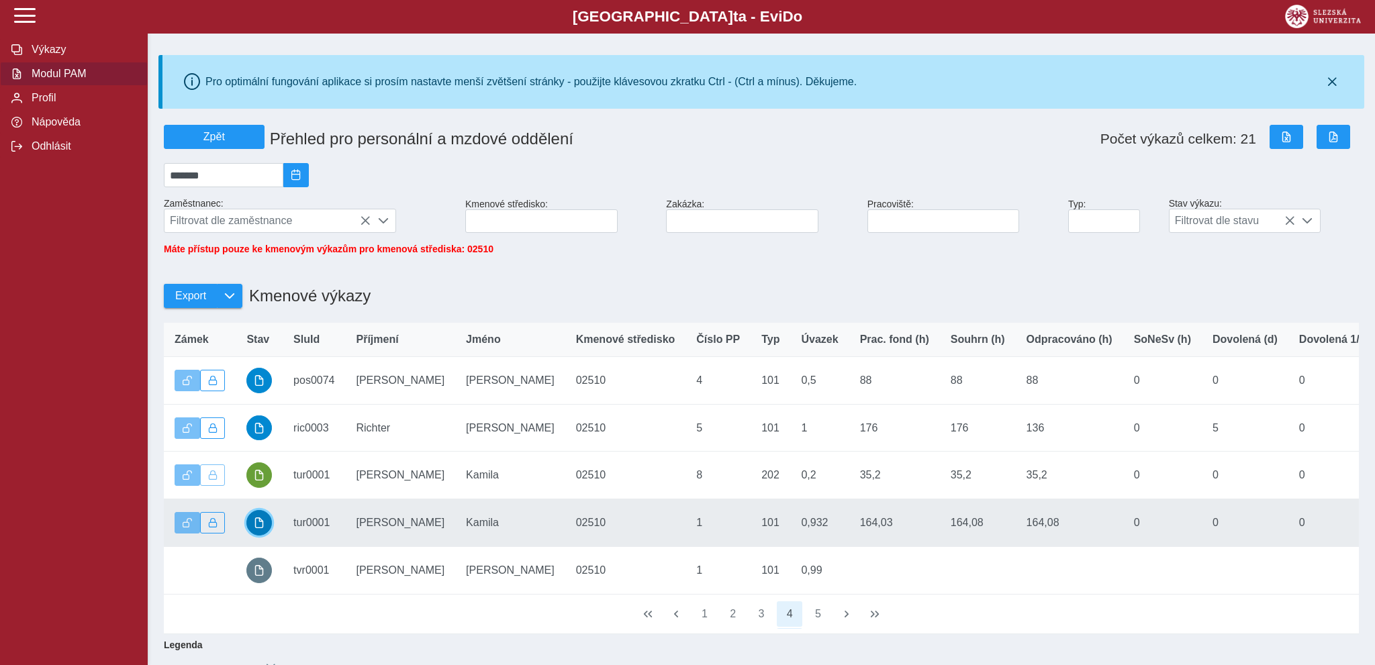
click at [257, 528] on span "button" at bounding box center [259, 523] width 11 height 11
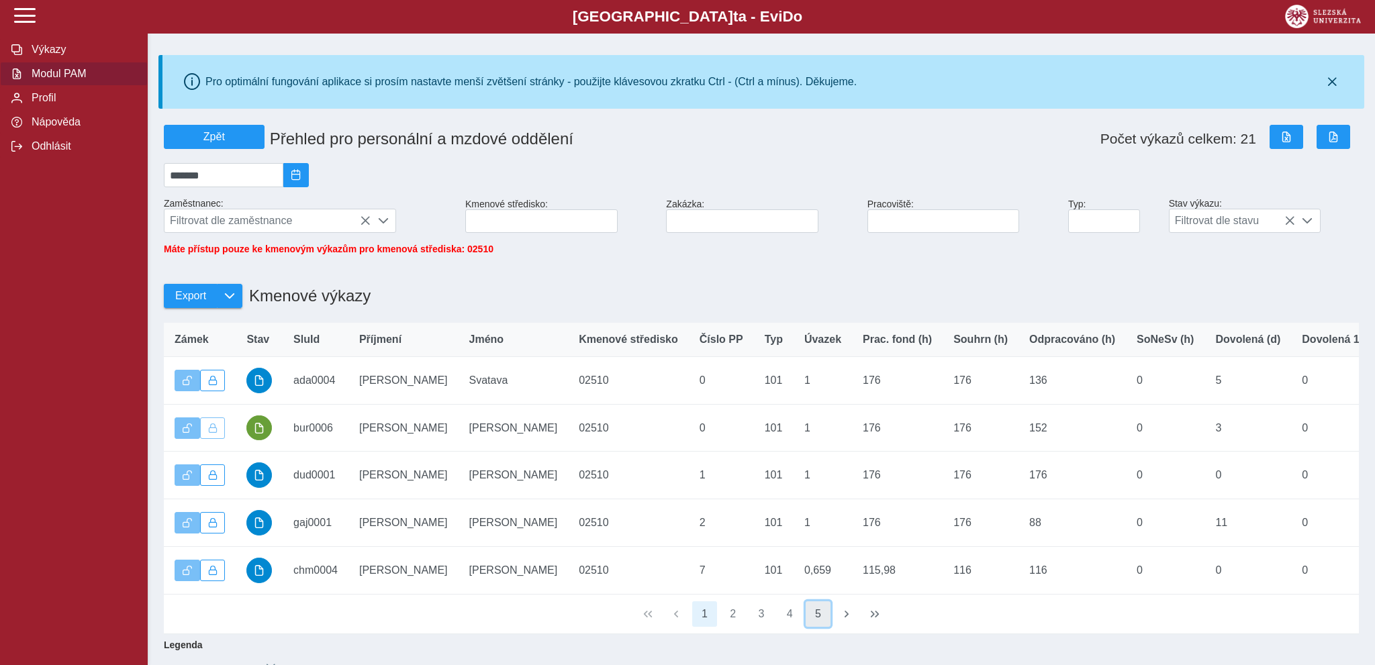
click at [817, 622] on button "5" at bounding box center [819, 615] width 26 height 26
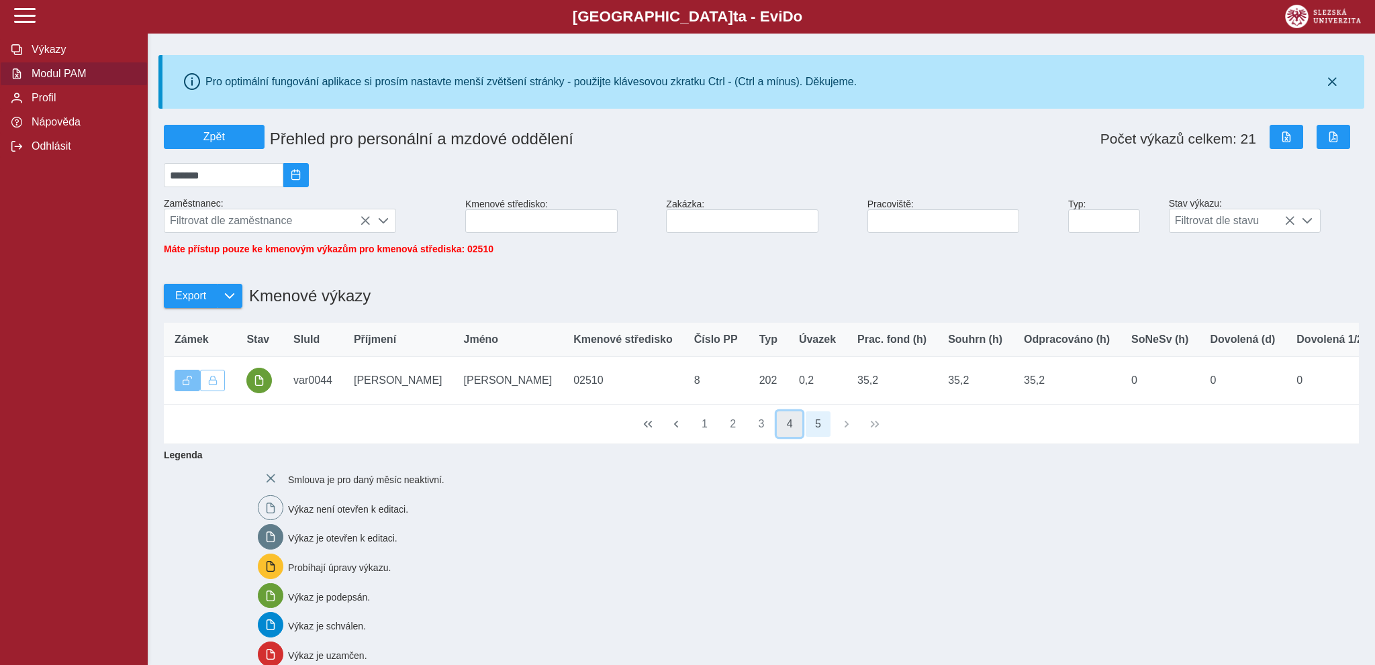
click at [788, 432] on button "4" at bounding box center [790, 425] width 26 height 26
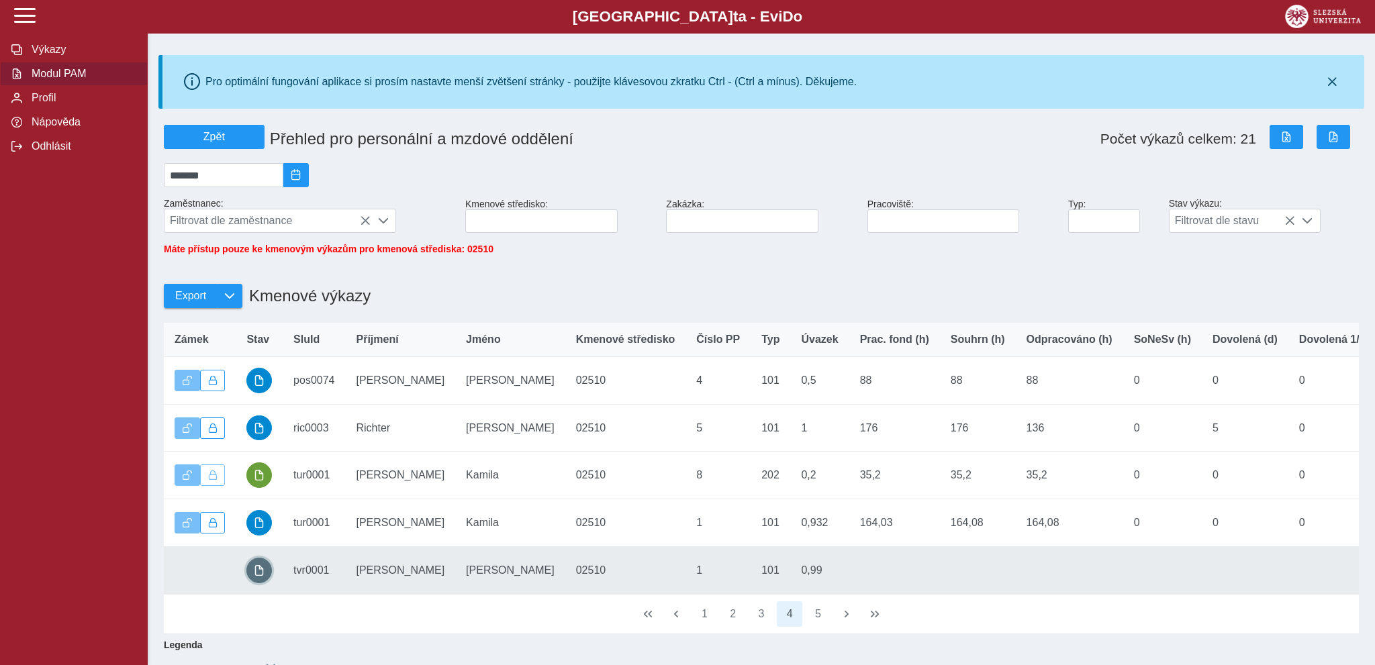
click at [259, 576] on span "button" at bounding box center [259, 570] width 11 height 11
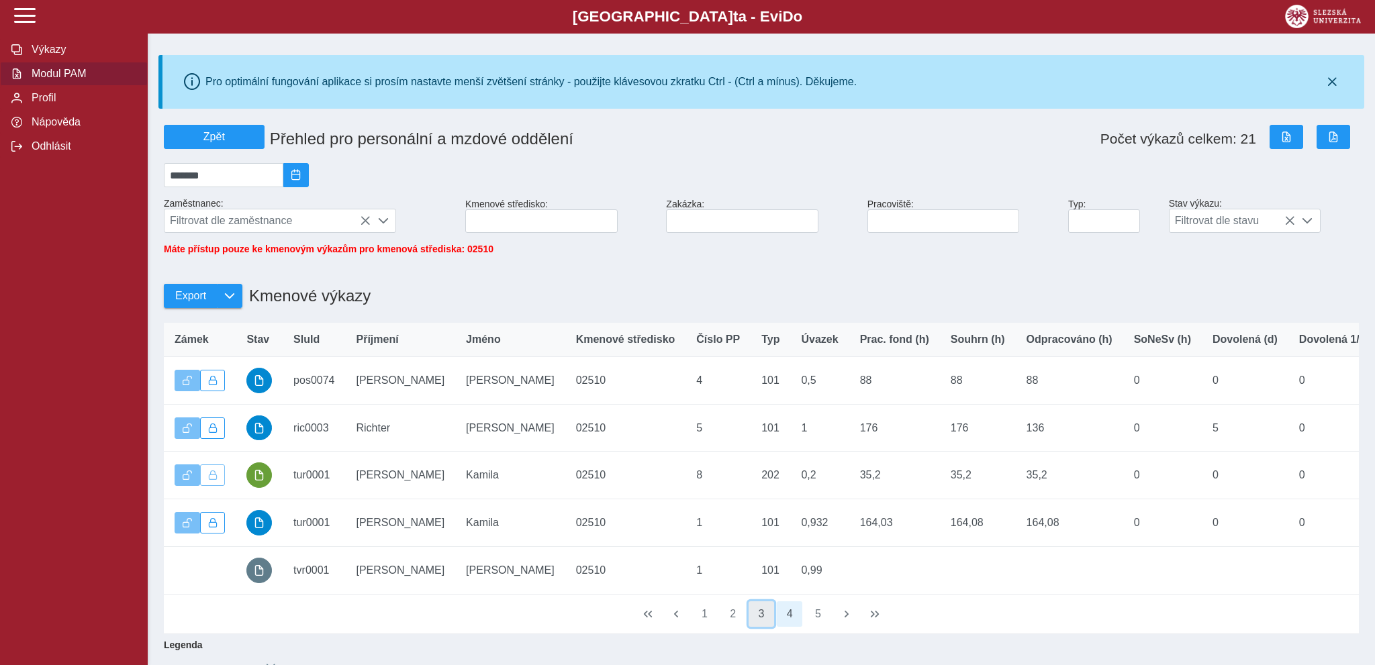
click at [761, 624] on button "3" at bounding box center [762, 615] width 26 height 26
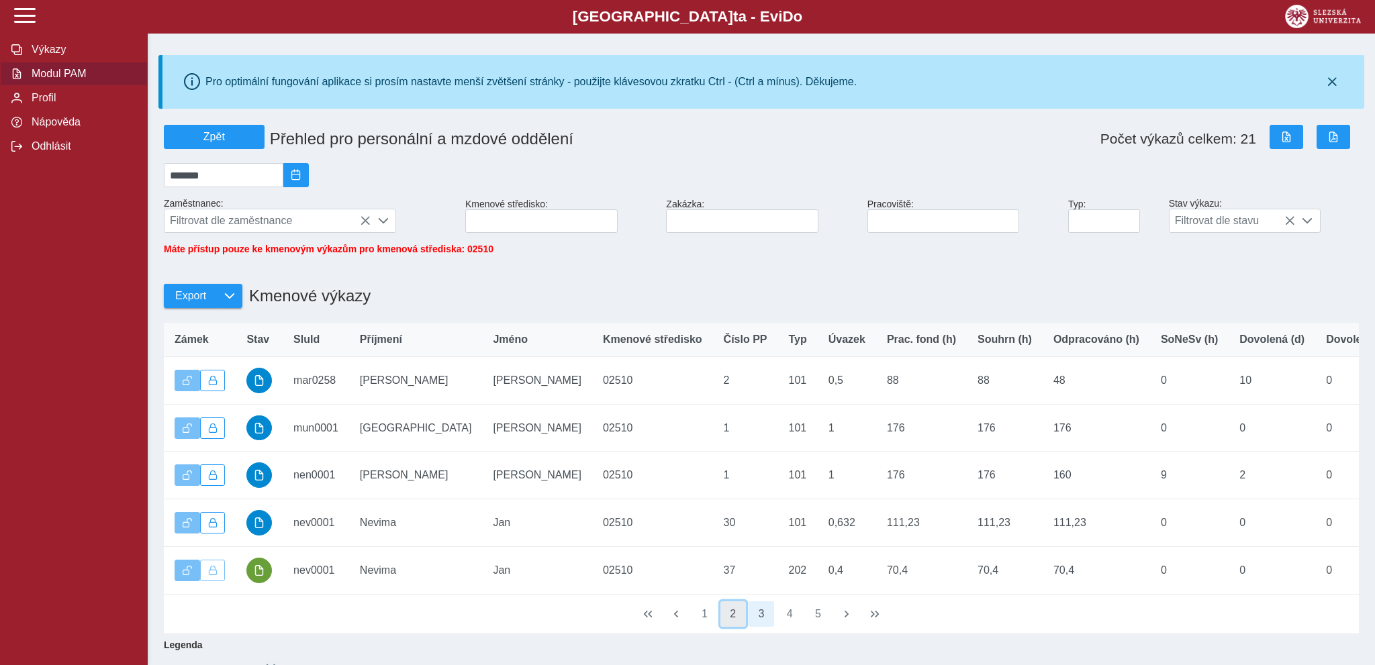
click at [731, 623] on button "2" at bounding box center [734, 615] width 26 height 26
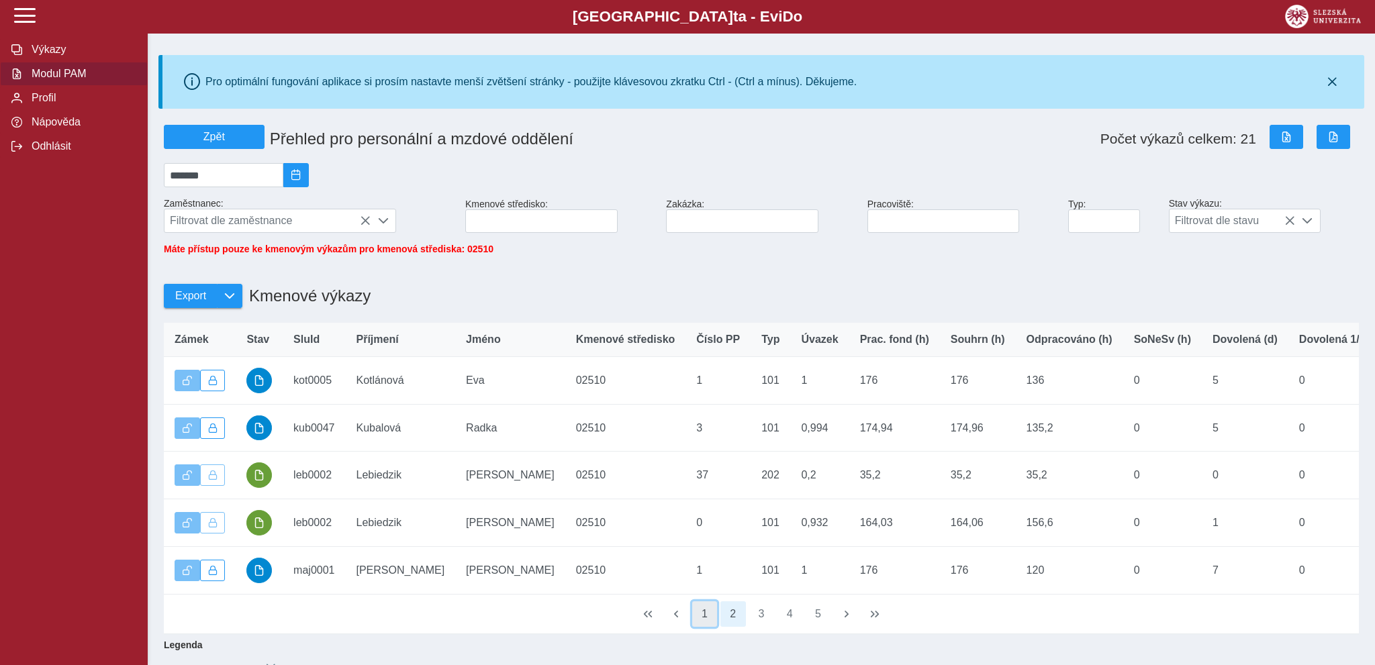
click at [708, 621] on button "1" at bounding box center [705, 615] width 26 height 26
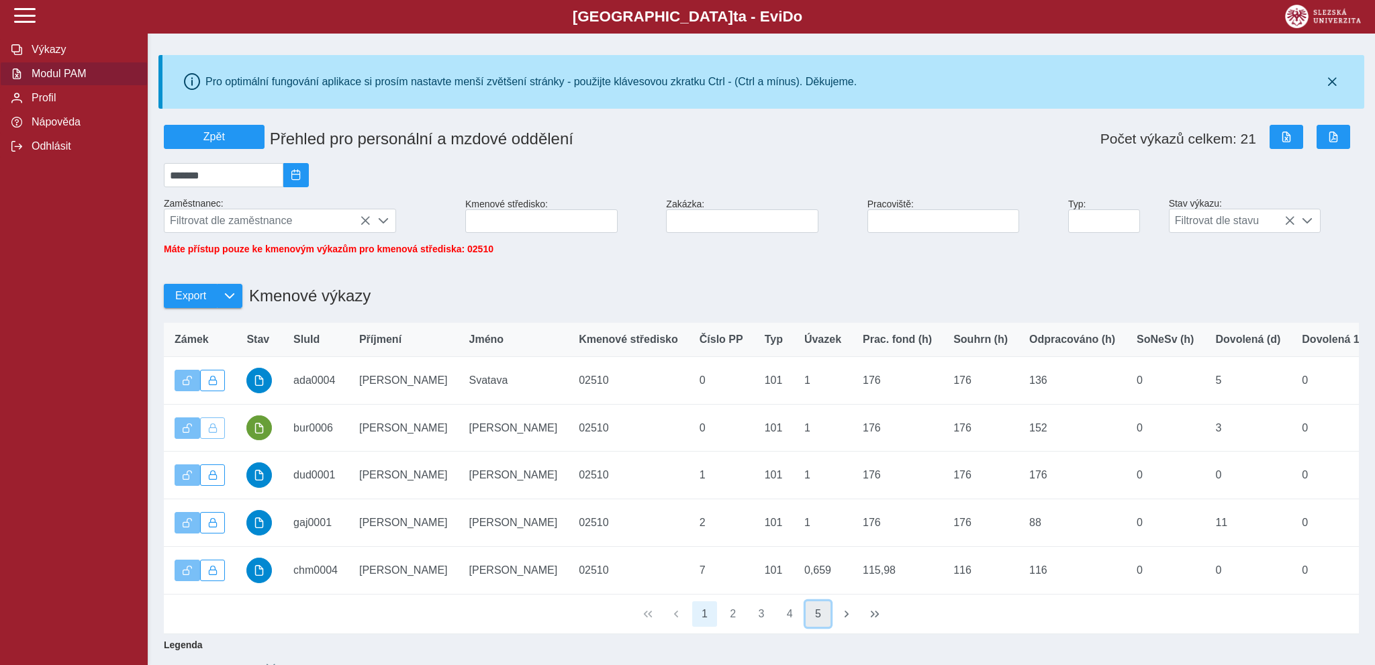
click at [818, 626] on button "5" at bounding box center [819, 615] width 26 height 26
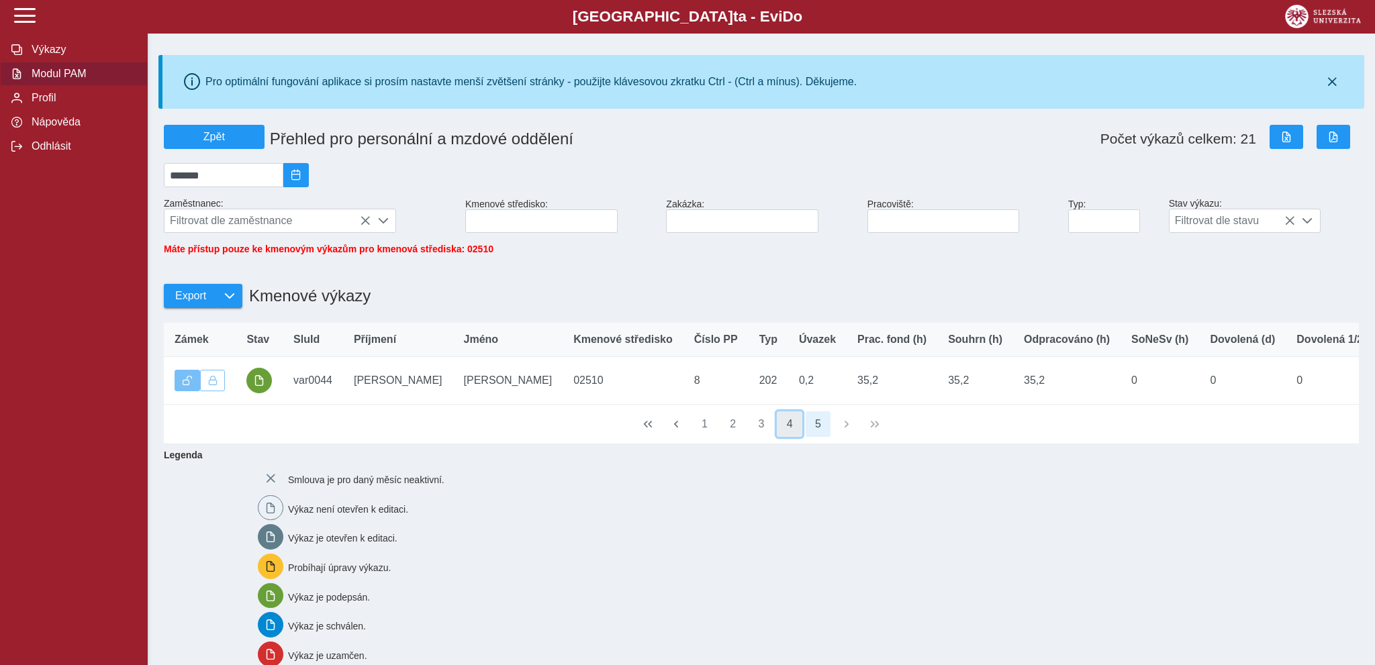
click at [789, 432] on button "4" at bounding box center [790, 425] width 26 height 26
